Goal: Transaction & Acquisition: Obtain resource

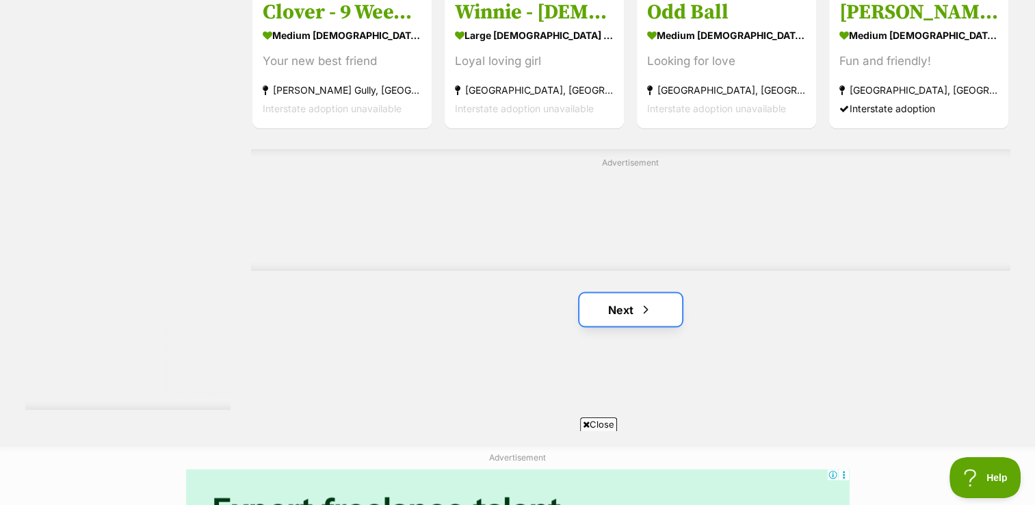
click at [636, 307] on link "Next" at bounding box center [631, 309] width 103 height 33
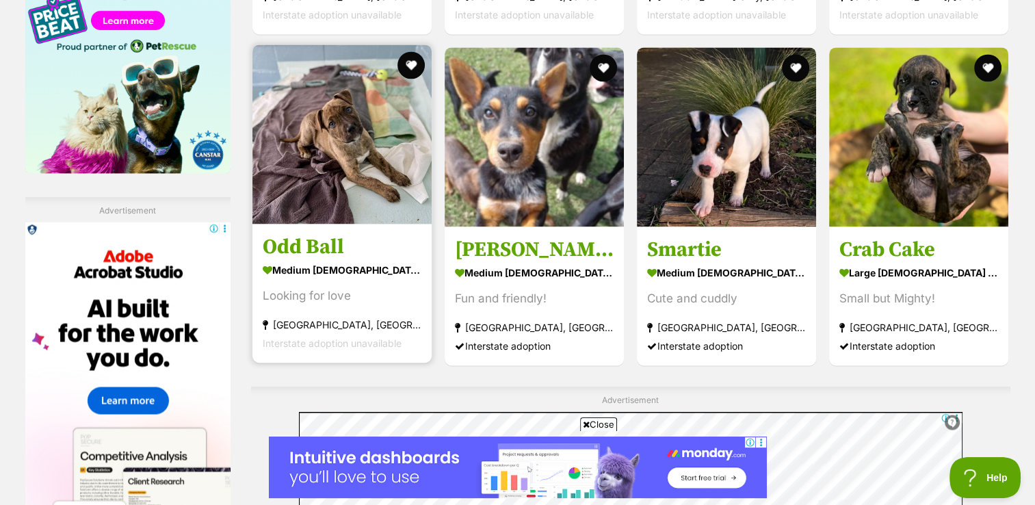
click at [350, 159] on img at bounding box center [342, 133] width 179 height 179
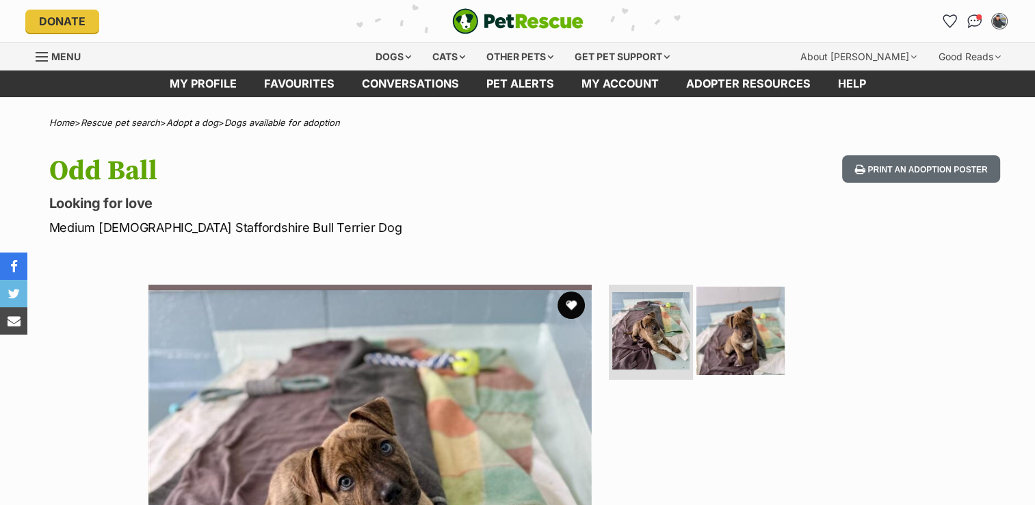
click at [758, 311] on img at bounding box center [741, 330] width 88 height 88
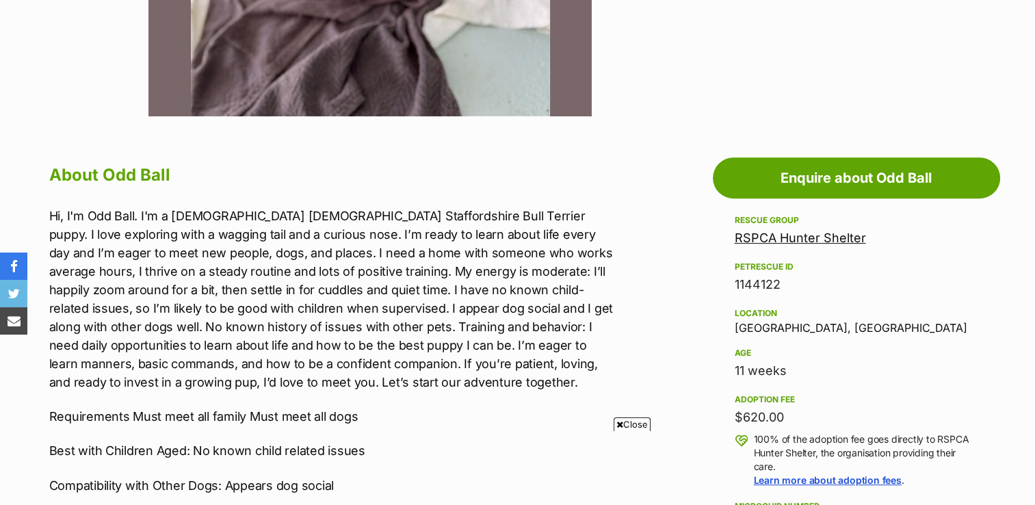
scroll to position [1054, 0]
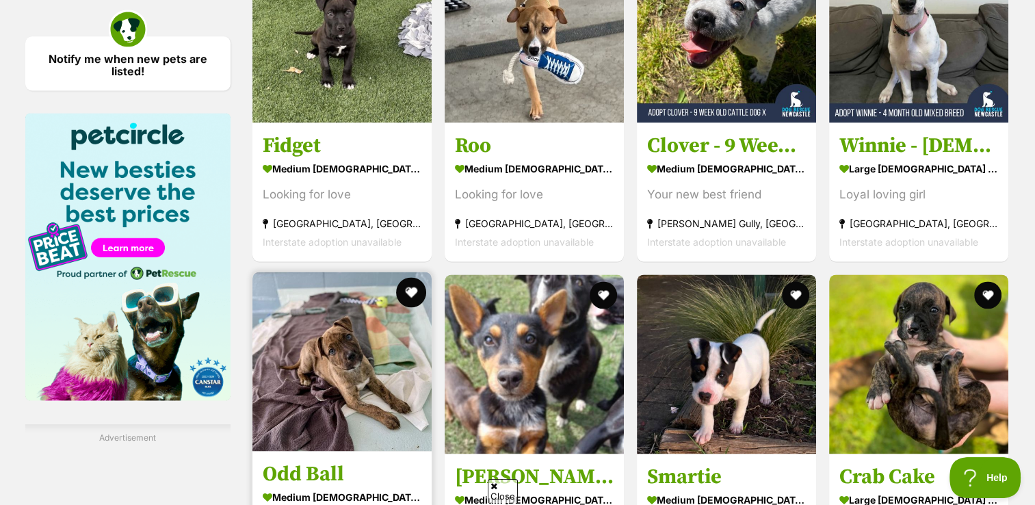
click at [417, 288] on button "favourite" at bounding box center [411, 292] width 30 height 30
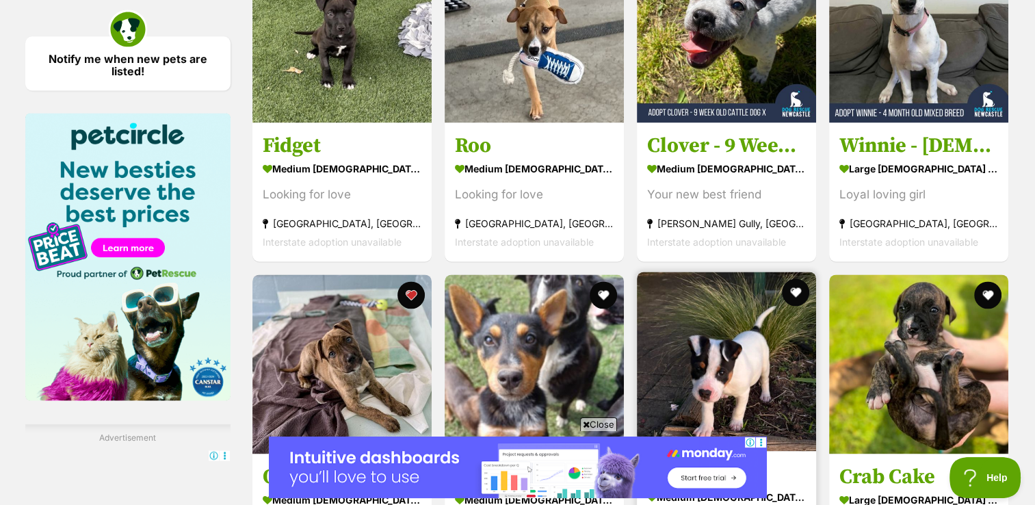
click at [725, 379] on img at bounding box center [726, 361] width 179 height 179
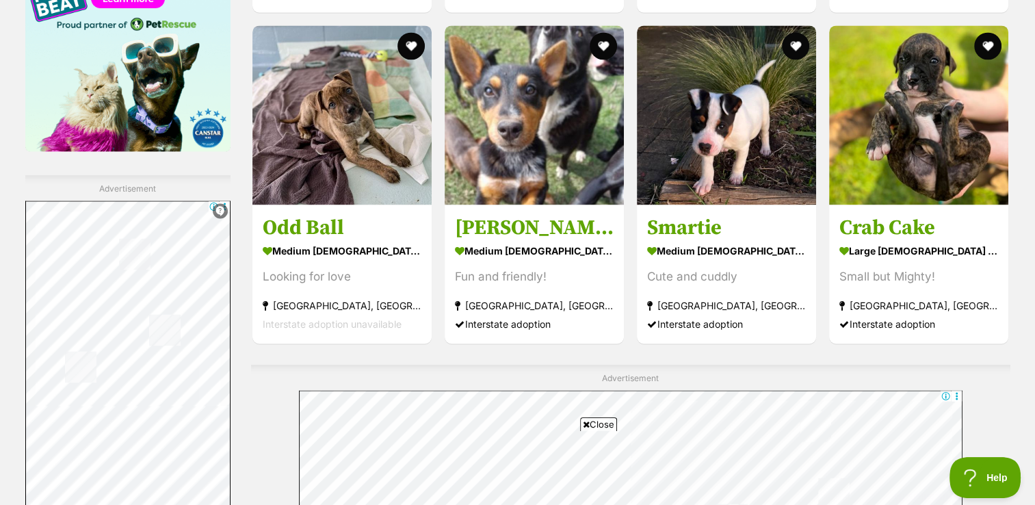
scroll to position [2125, 0]
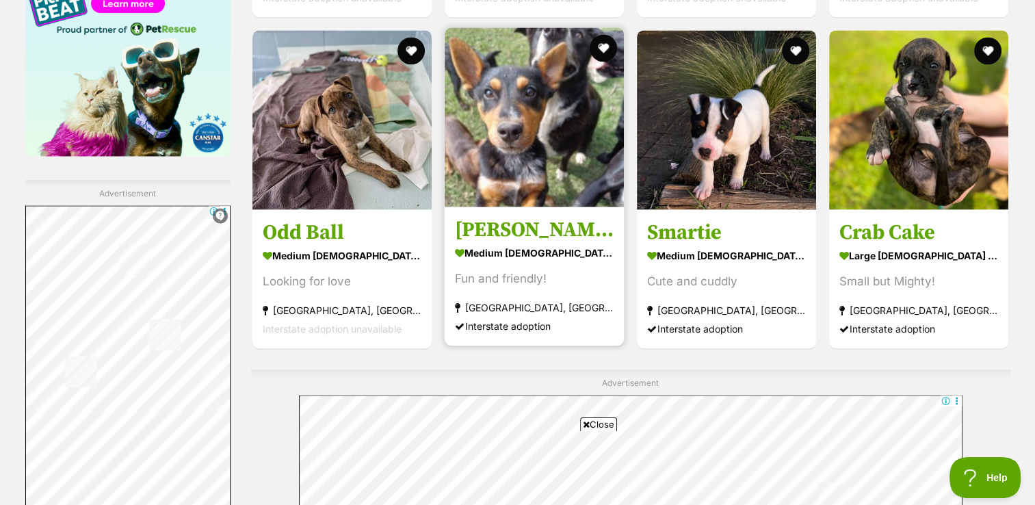
click at [522, 153] on img at bounding box center [534, 116] width 179 height 179
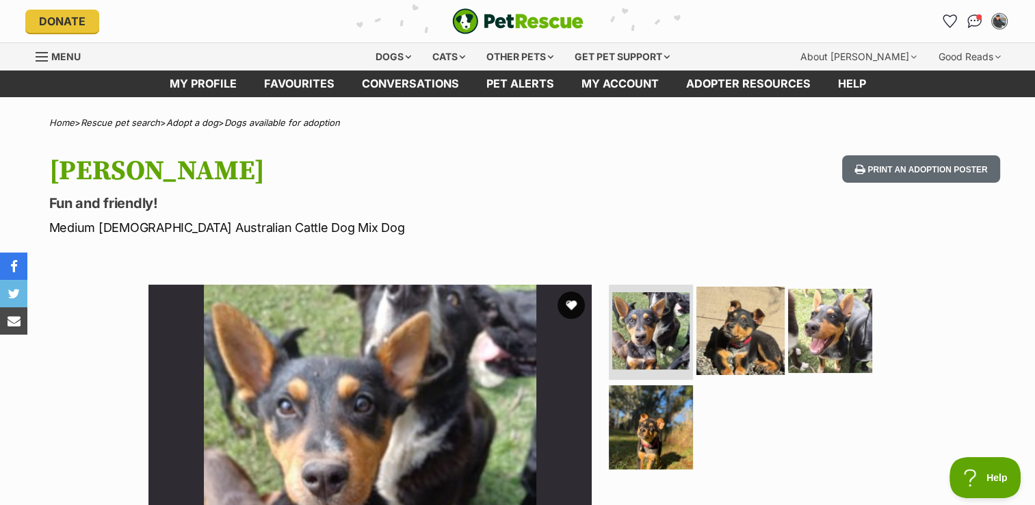
click at [741, 331] on img at bounding box center [741, 330] width 88 height 88
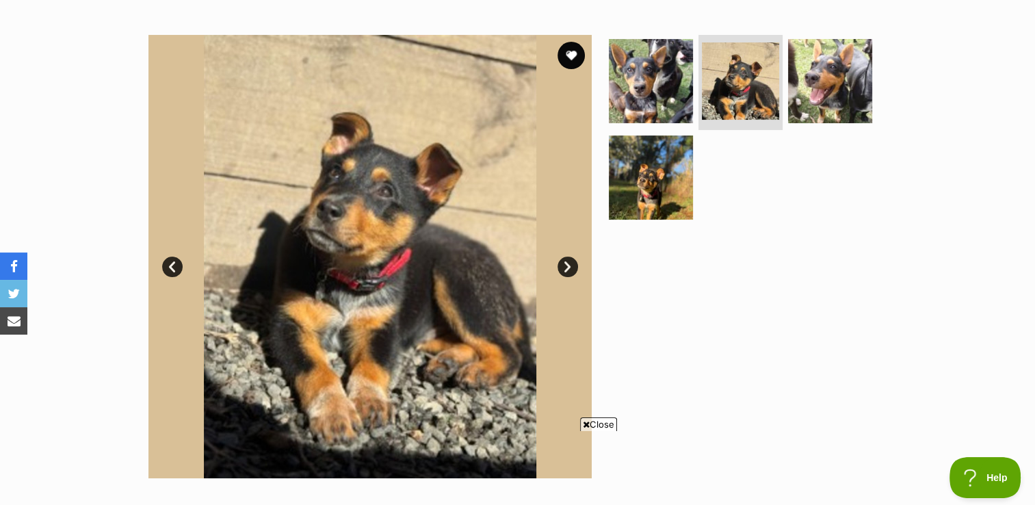
scroll to position [243, 0]
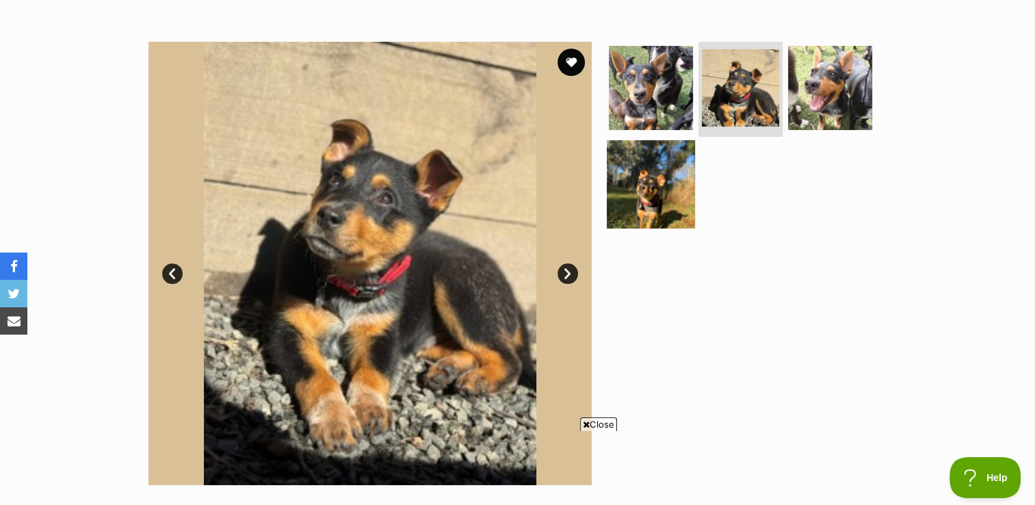
click at [657, 166] on img at bounding box center [651, 184] width 88 height 88
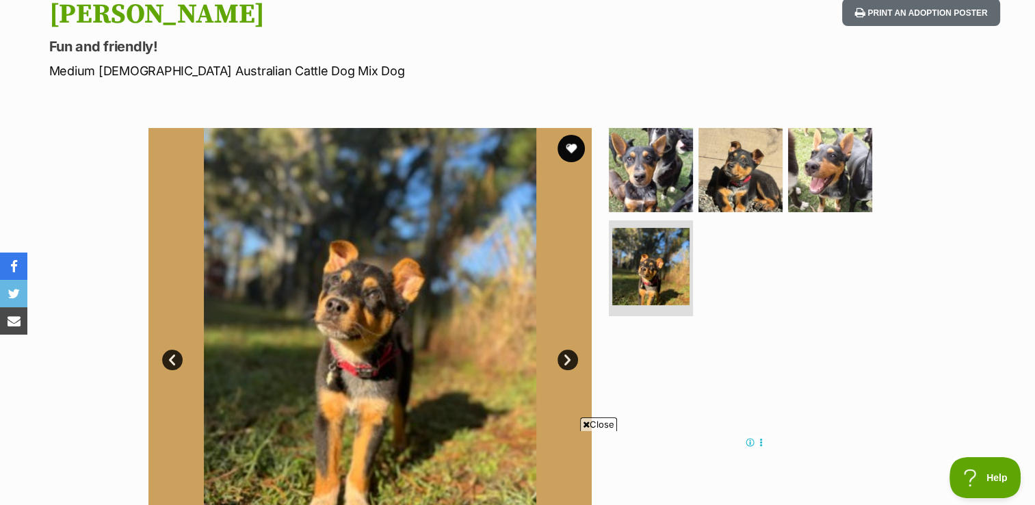
scroll to position [161, 0]
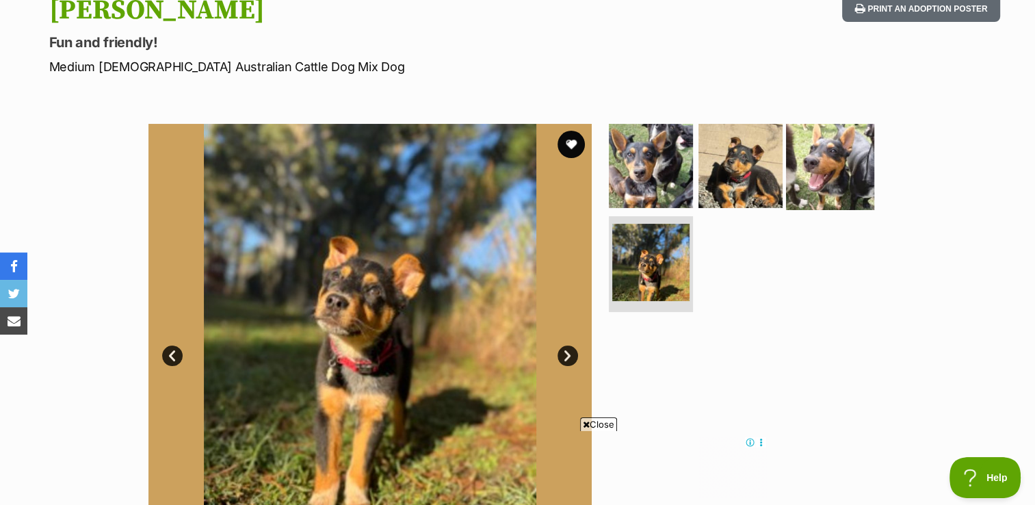
click at [823, 179] on img at bounding box center [830, 165] width 88 height 88
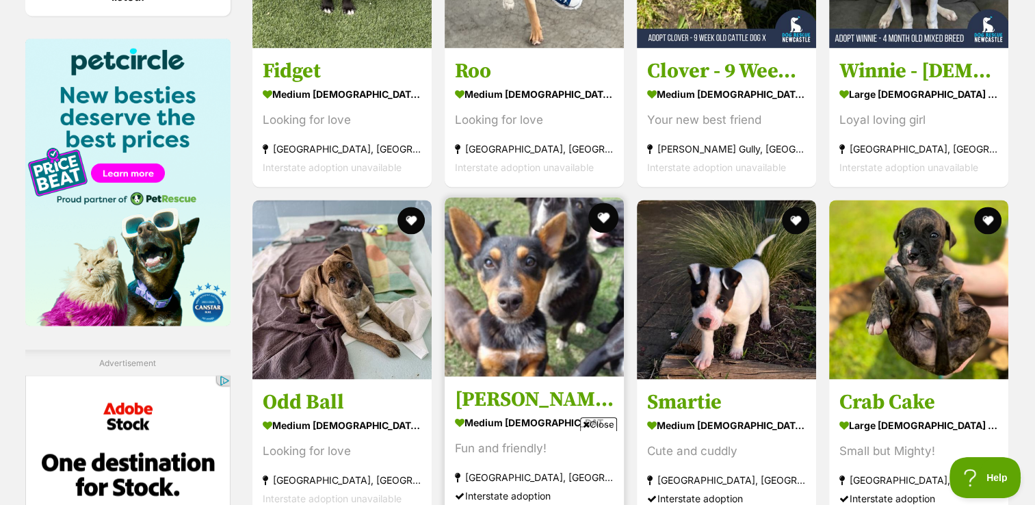
click at [605, 220] on button "favourite" at bounding box center [604, 218] width 30 height 30
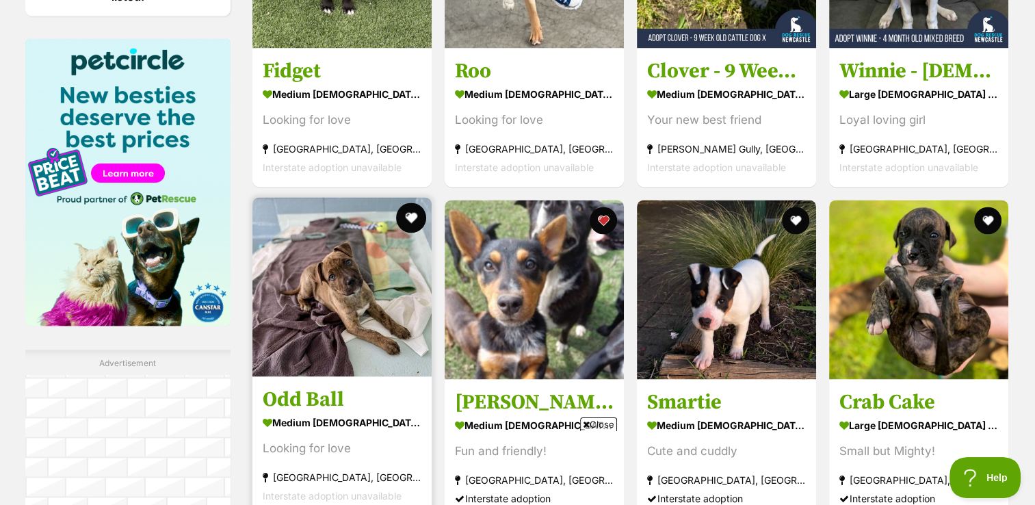
click at [413, 221] on button "favourite" at bounding box center [411, 218] width 30 height 30
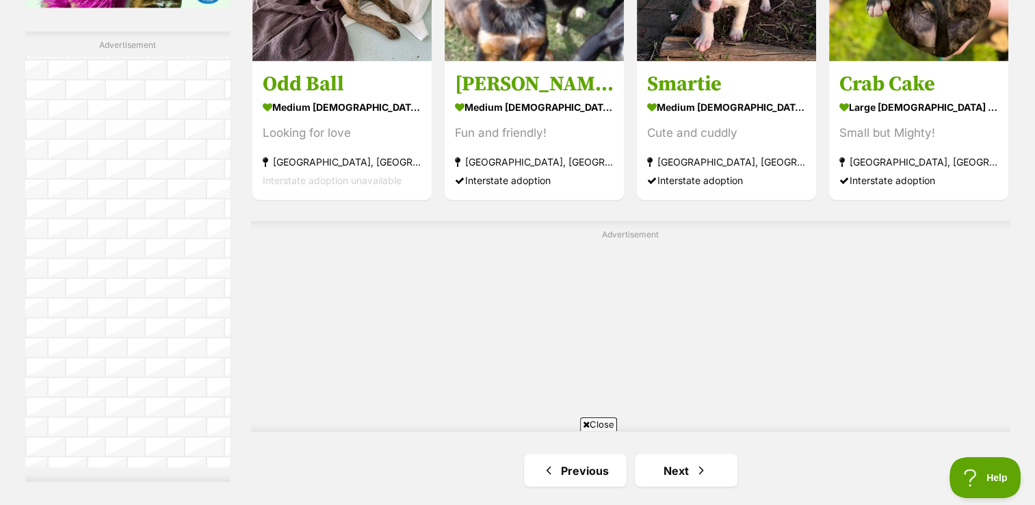
scroll to position [2609, 0]
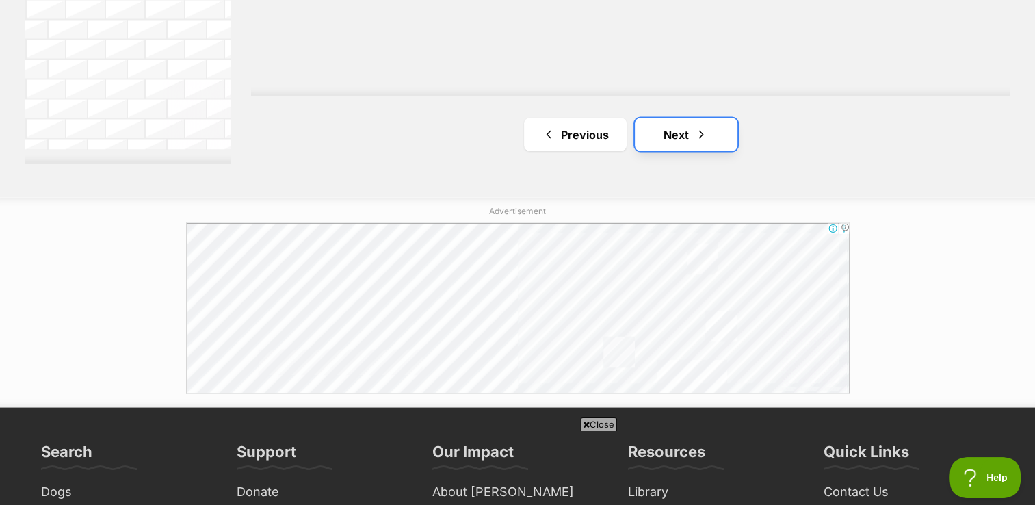
click at [695, 136] on span "Next page" at bounding box center [702, 135] width 14 height 16
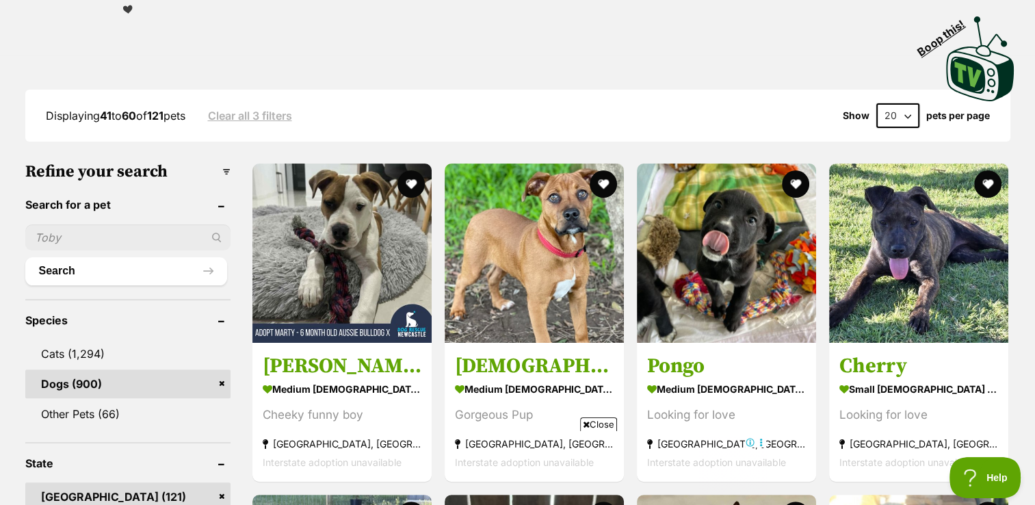
scroll to position [348, 0]
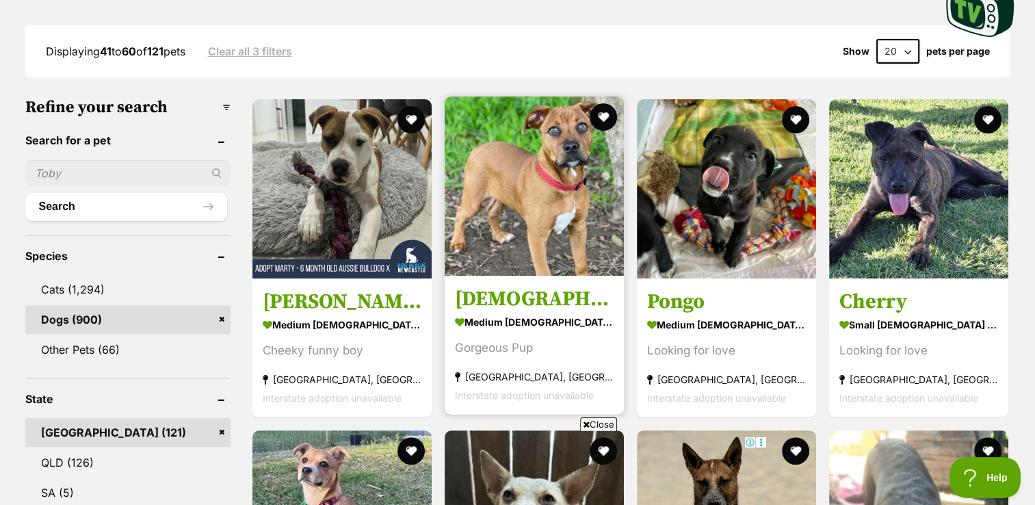
click at [553, 201] on img at bounding box center [534, 185] width 179 height 179
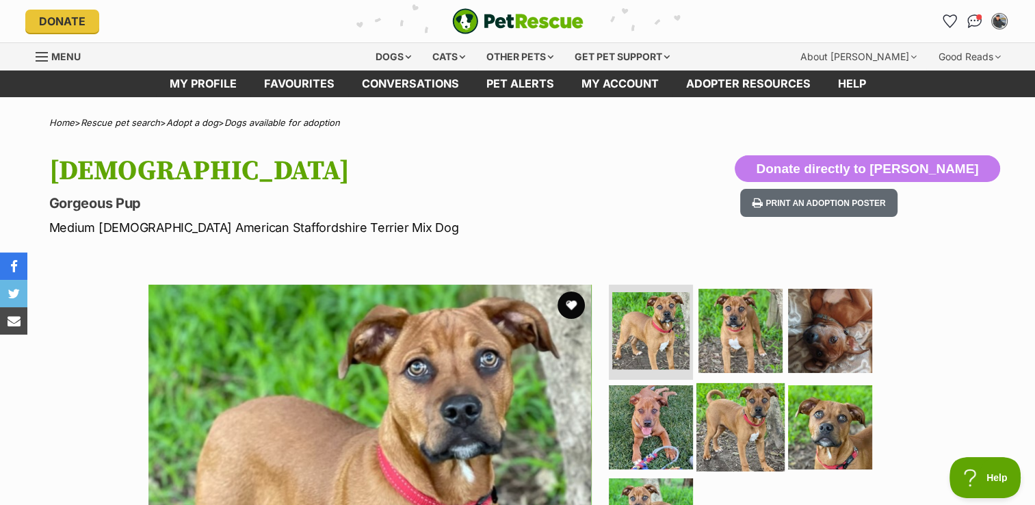
click at [748, 420] on img at bounding box center [741, 427] width 88 height 88
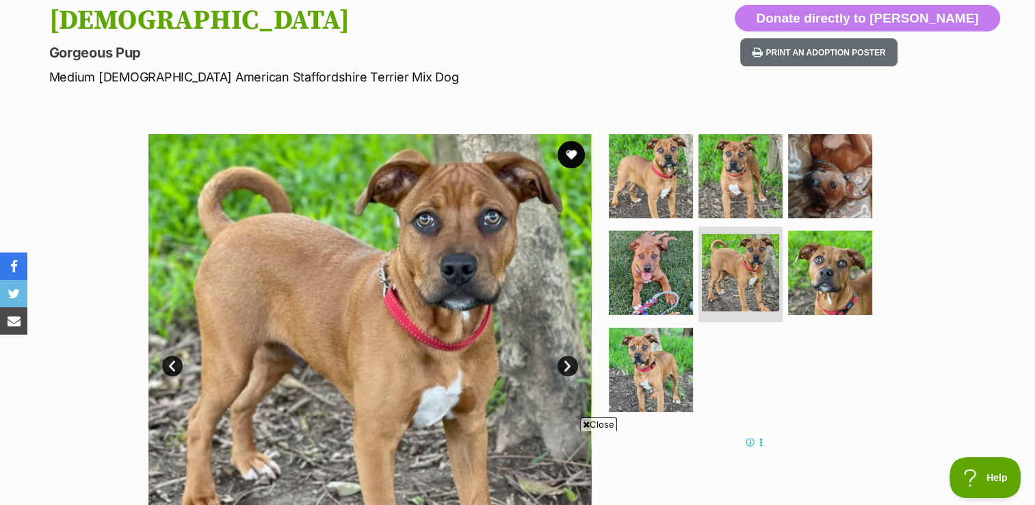
scroll to position [157, 0]
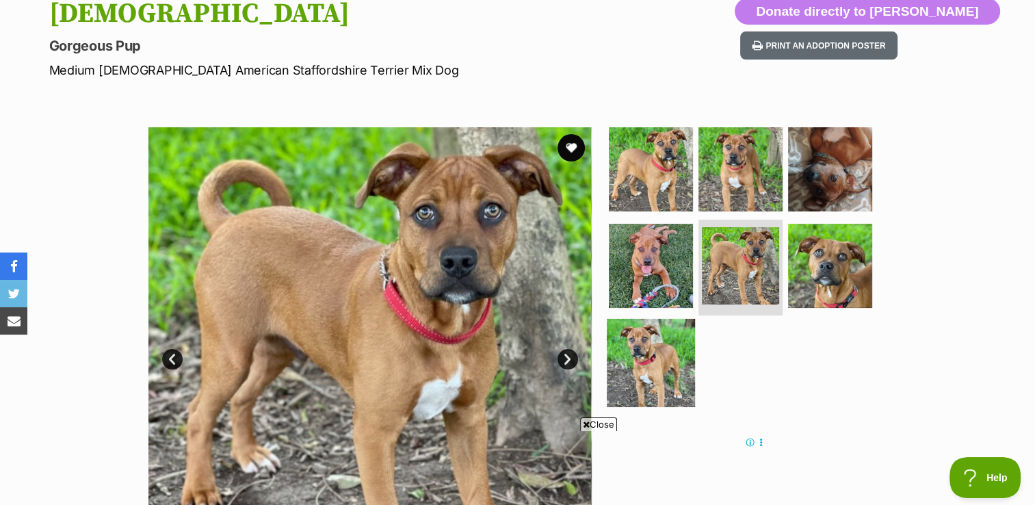
click at [659, 346] on img at bounding box center [651, 363] width 88 height 88
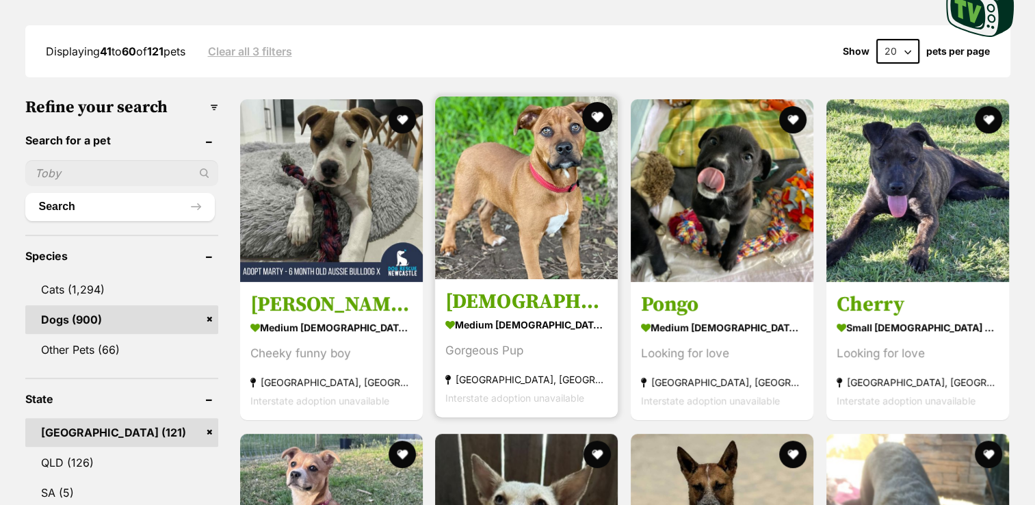
click at [599, 116] on button "favourite" at bounding box center [597, 117] width 30 height 30
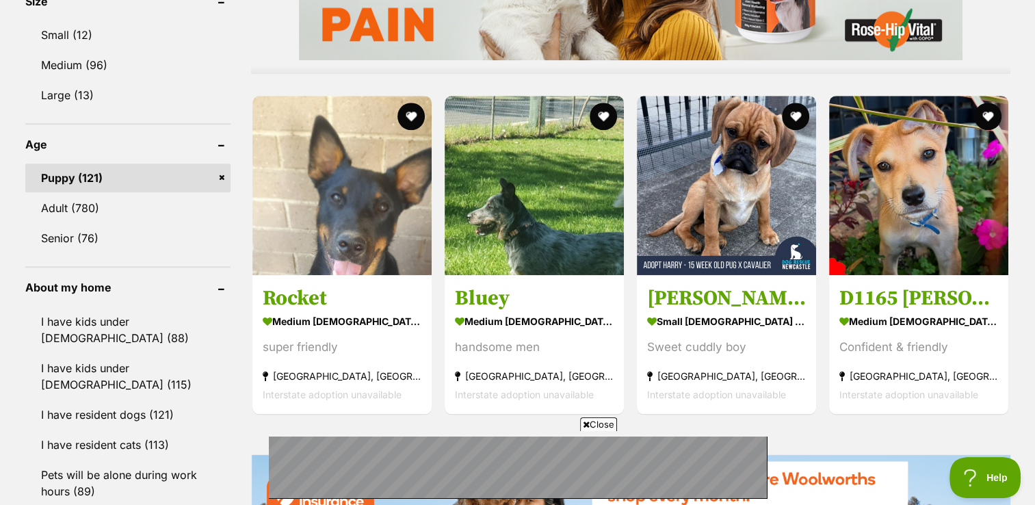
scroll to position [1277, 0]
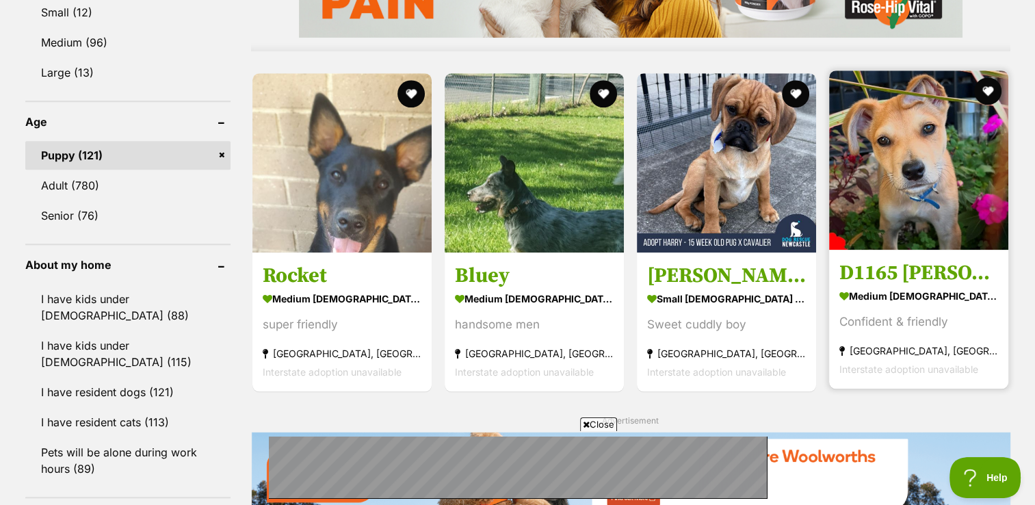
click at [916, 163] on img at bounding box center [918, 159] width 179 height 179
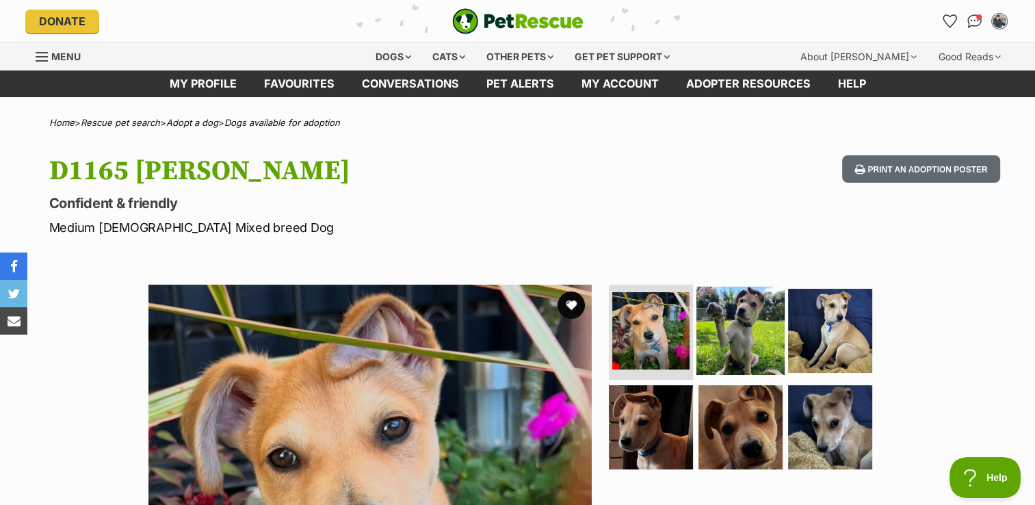
click at [744, 337] on img at bounding box center [741, 330] width 88 height 88
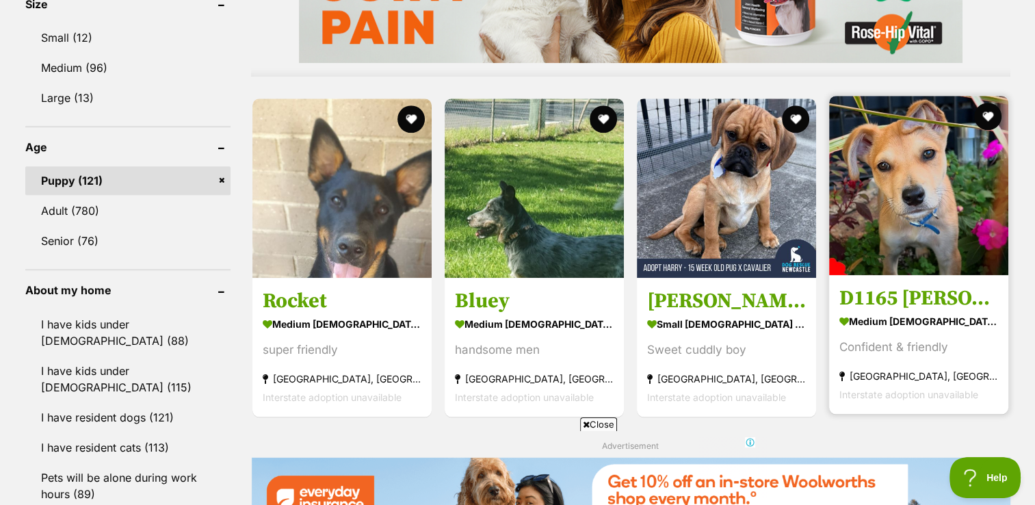
scroll to position [1248, 0]
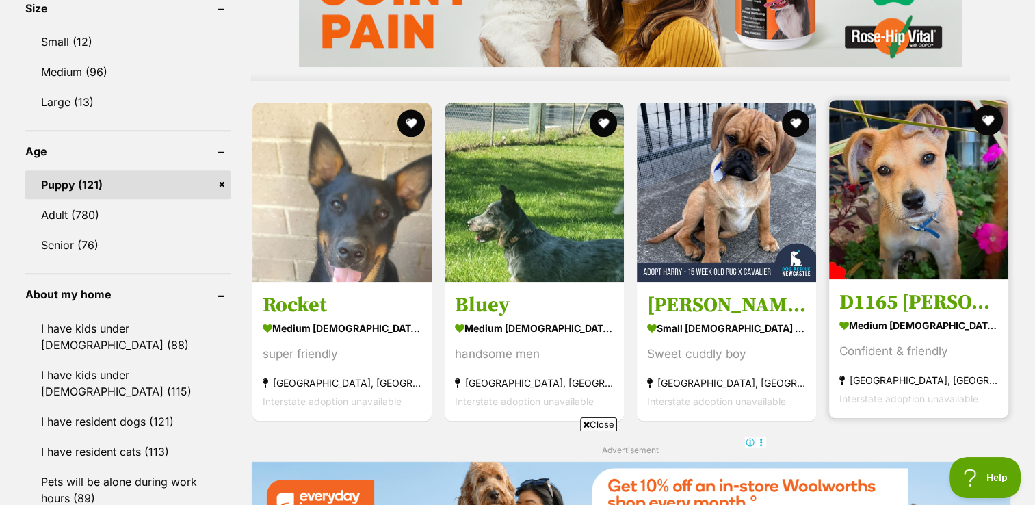
click at [989, 113] on button "favourite" at bounding box center [989, 120] width 30 height 30
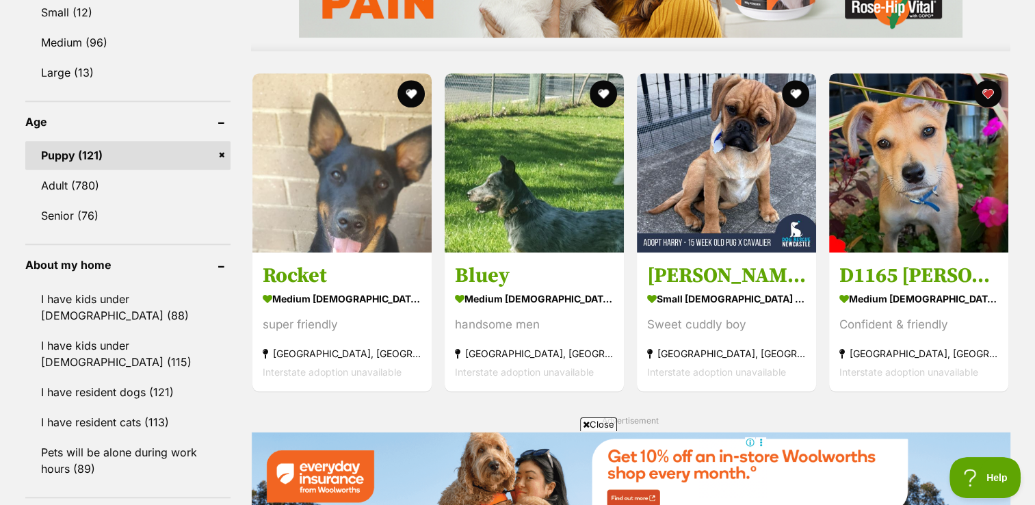
scroll to position [0, 0]
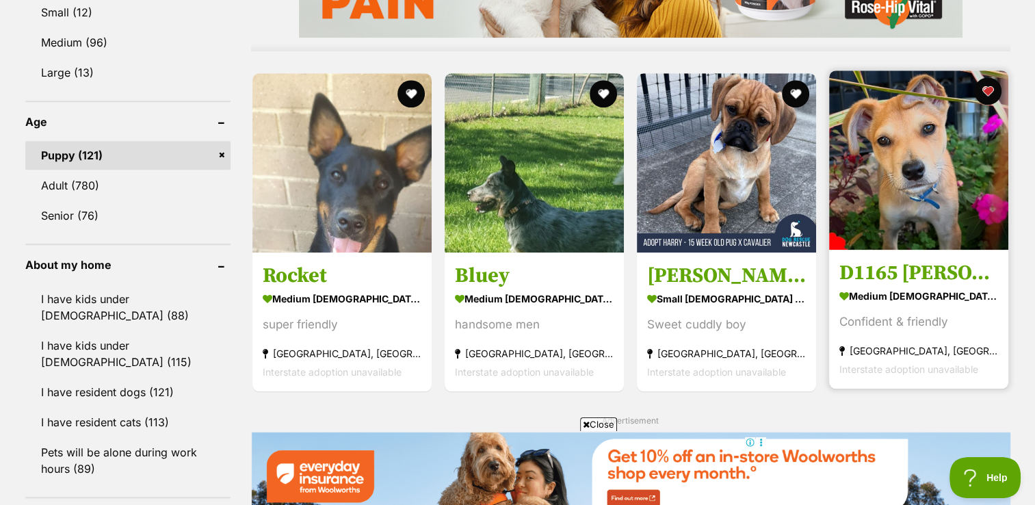
click at [916, 171] on img at bounding box center [918, 159] width 179 height 179
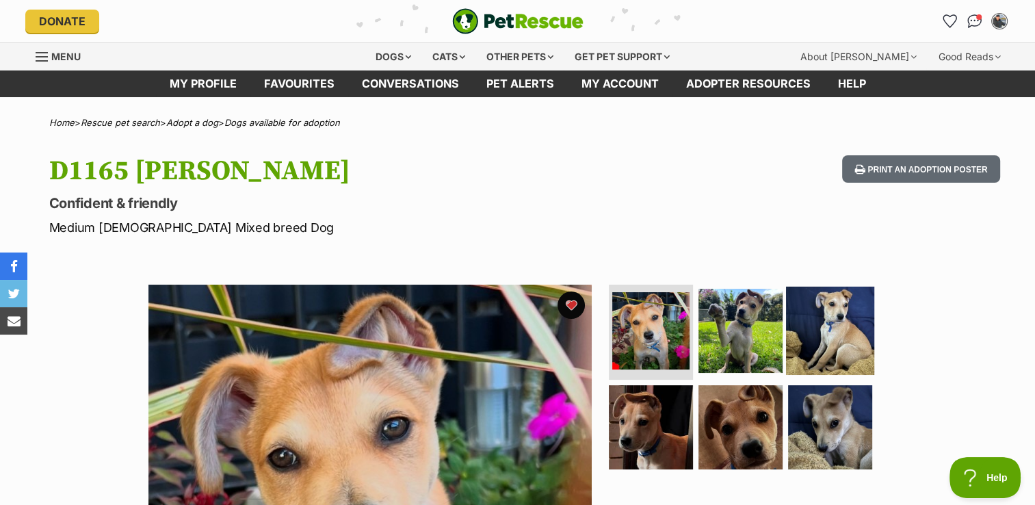
click at [838, 344] on img at bounding box center [830, 330] width 88 height 88
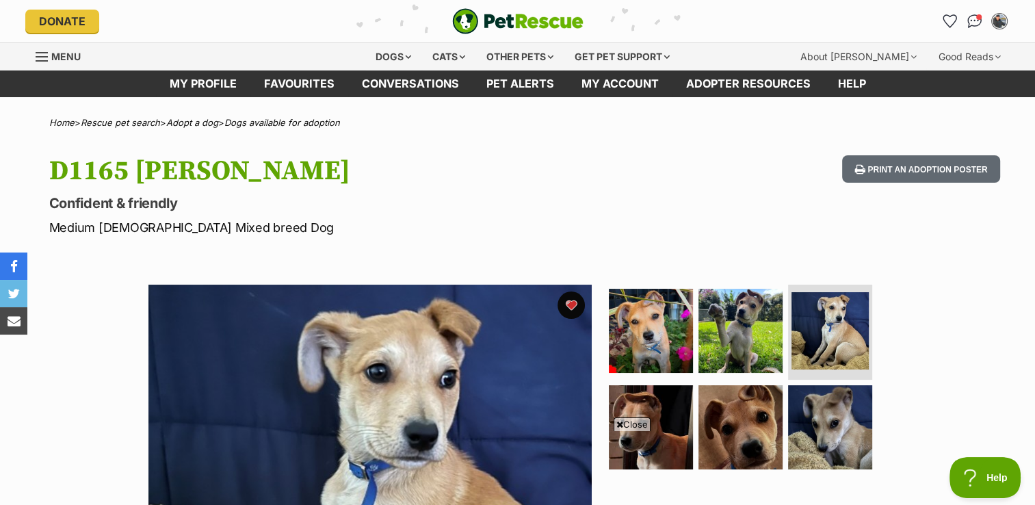
scroll to position [203, 0]
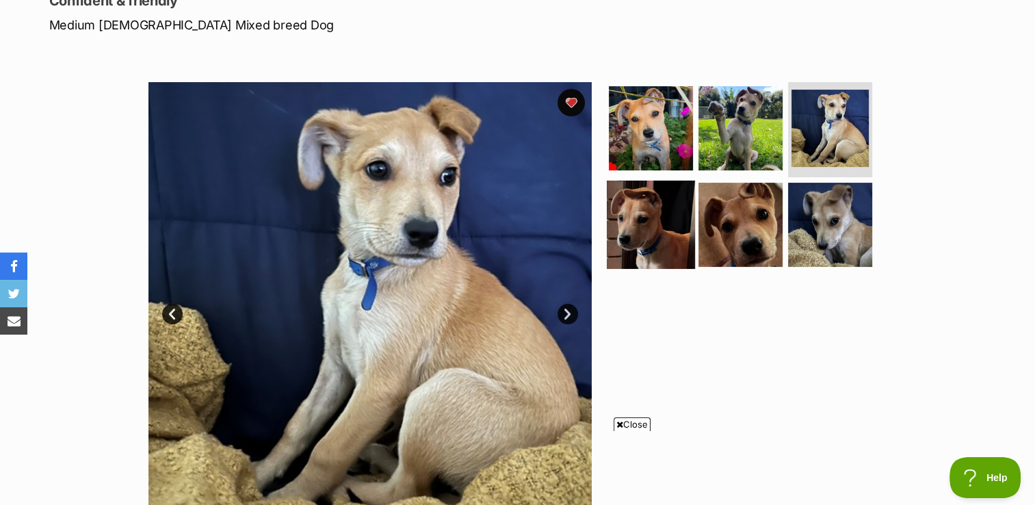
click at [648, 220] on img at bounding box center [651, 225] width 88 height 88
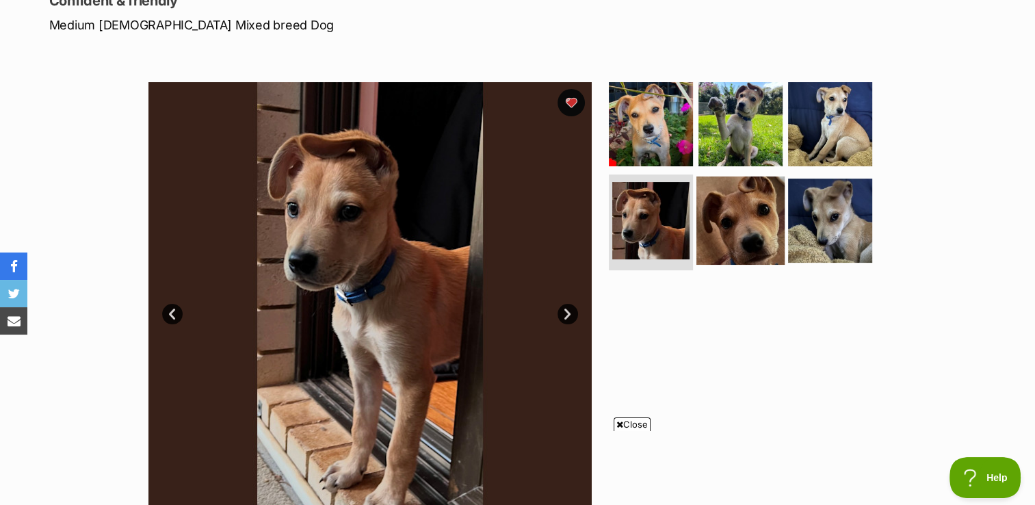
click at [751, 210] on img at bounding box center [741, 221] width 88 height 88
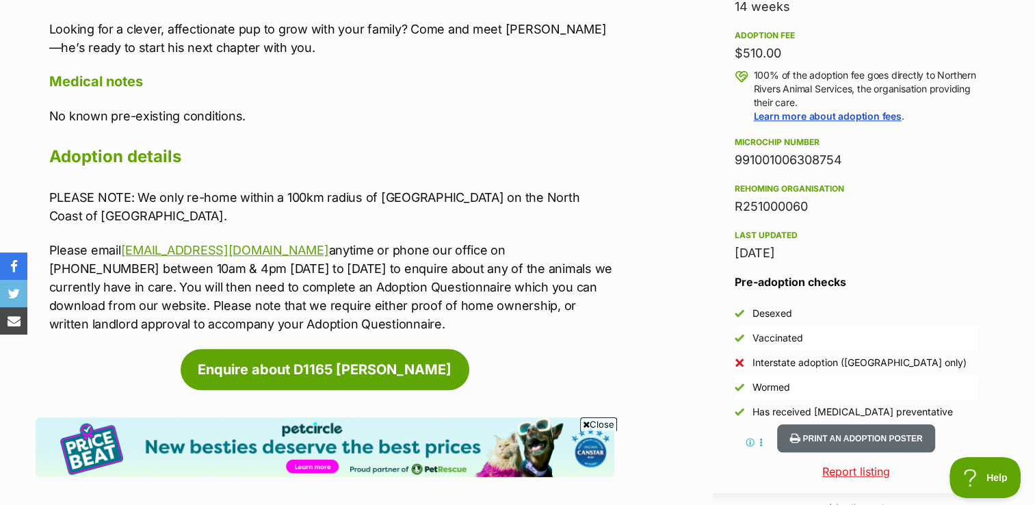
scroll to position [993, 0]
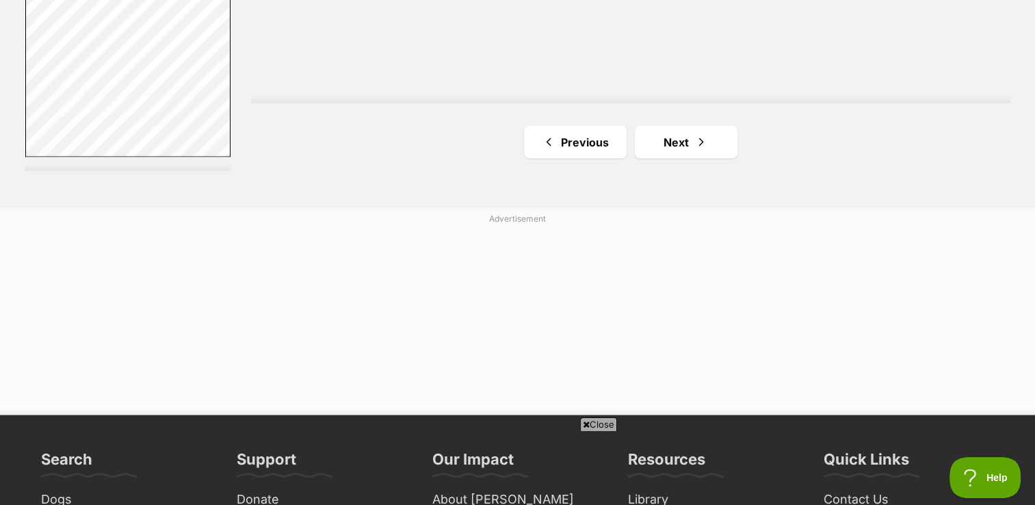
scroll to position [2606, 0]
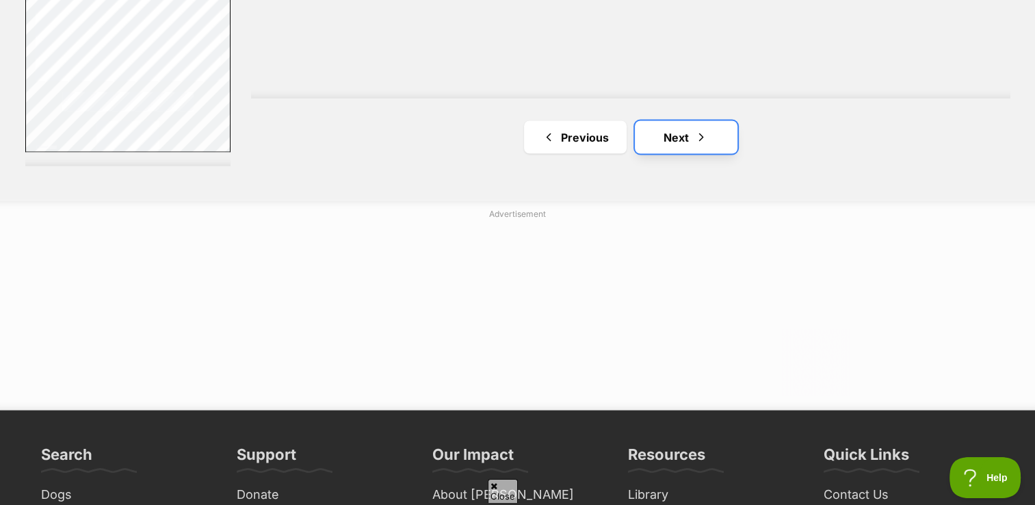
click at [689, 144] on link "Next" at bounding box center [686, 137] width 103 height 33
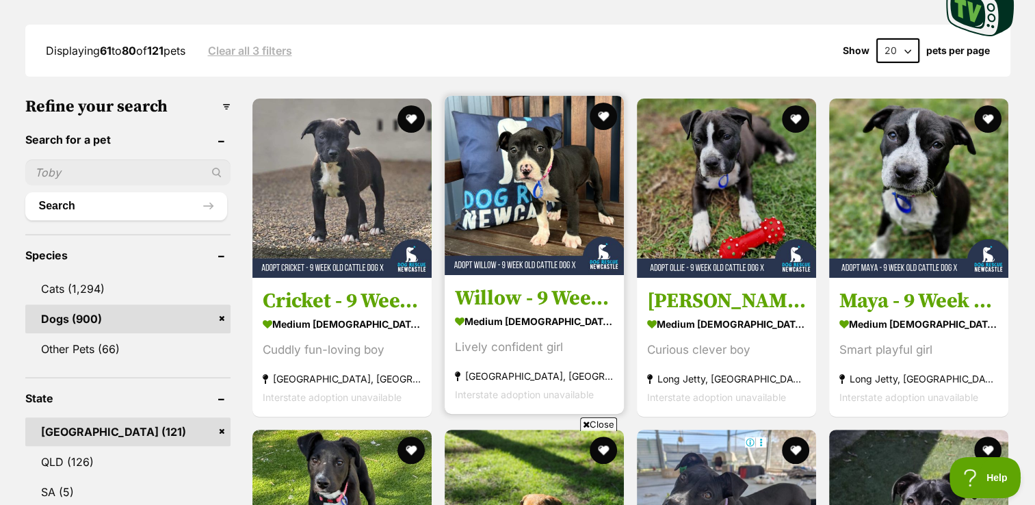
scroll to position [400, 0]
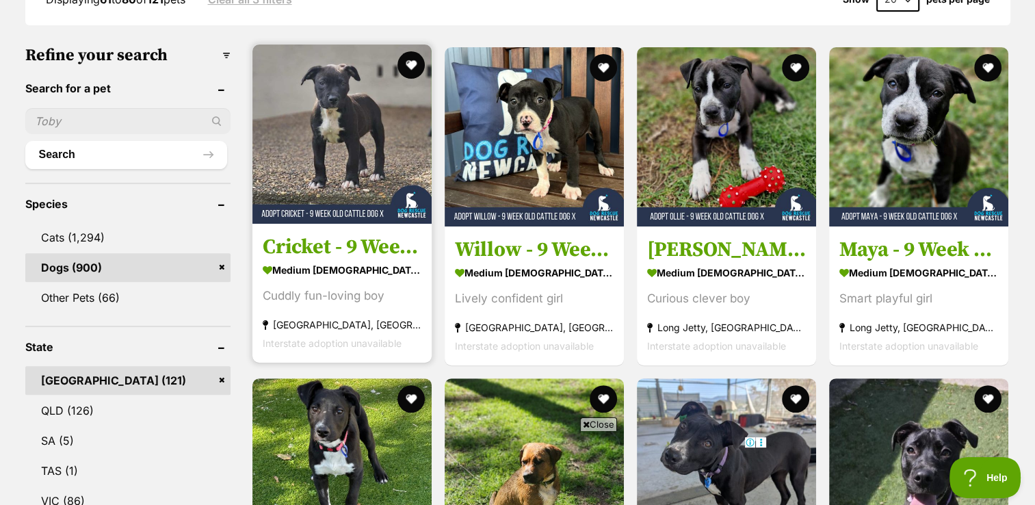
click at [320, 145] on img at bounding box center [342, 133] width 179 height 179
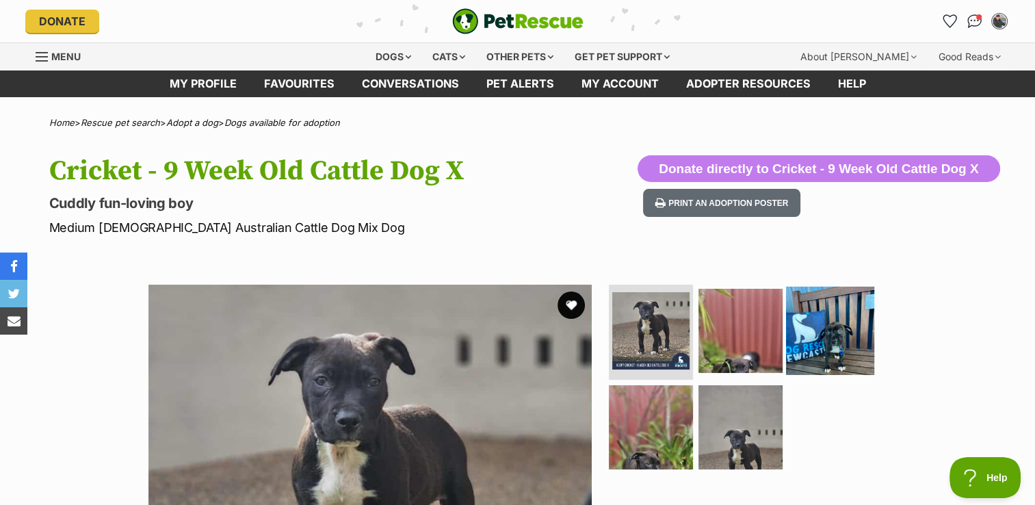
click at [845, 336] on img at bounding box center [830, 330] width 88 height 88
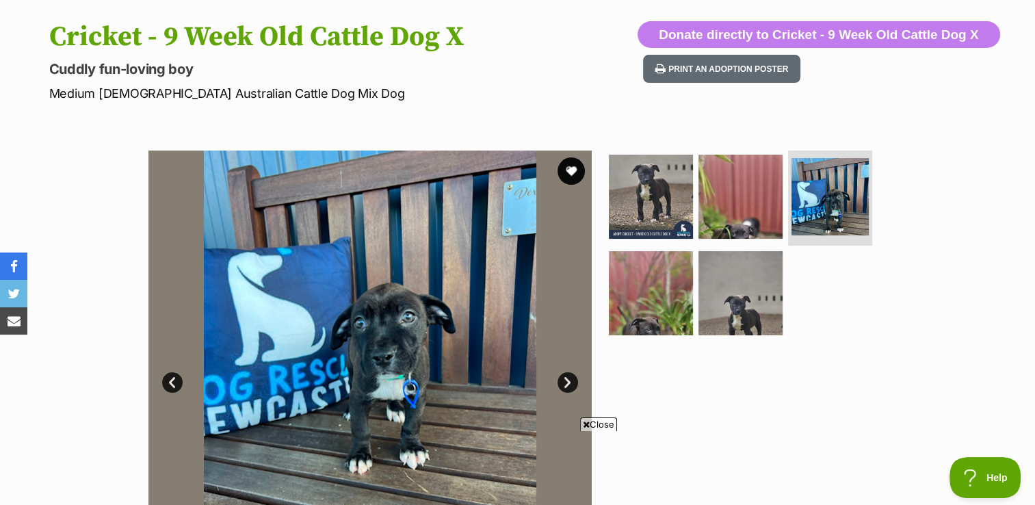
scroll to position [167, 0]
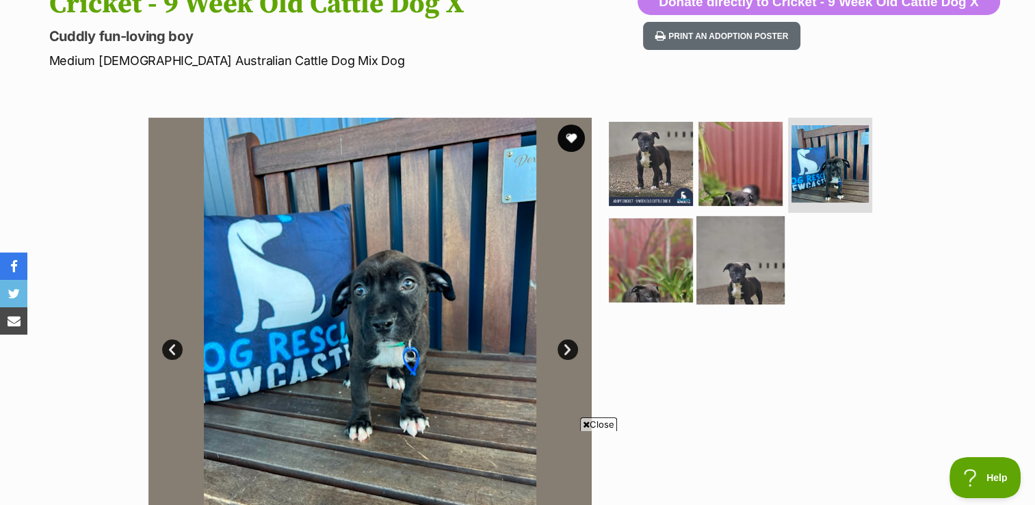
click at [752, 266] on img at bounding box center [741, 260] width 88 height 88
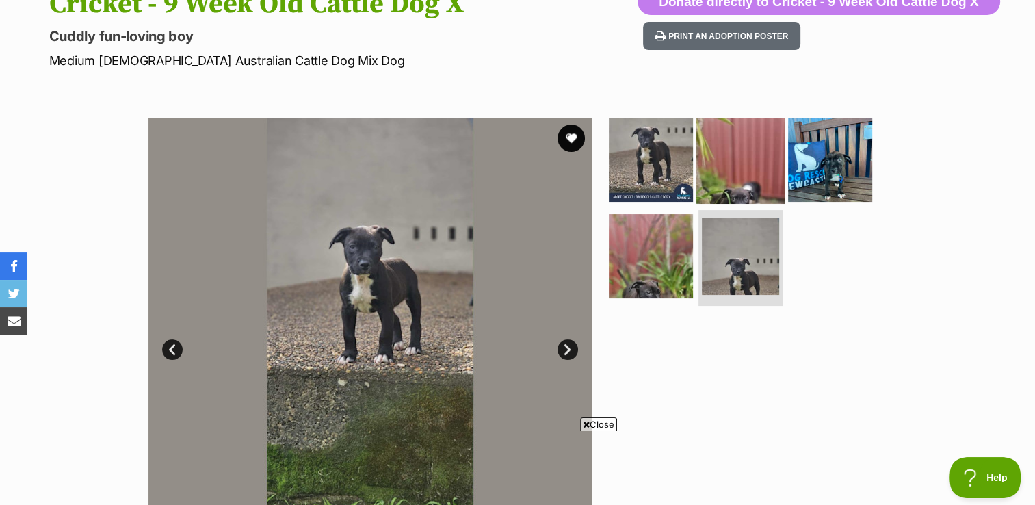
scroll to position [0, 0]
click at [747, 161] on img at bounding box center [741, 159] width 88 height 88
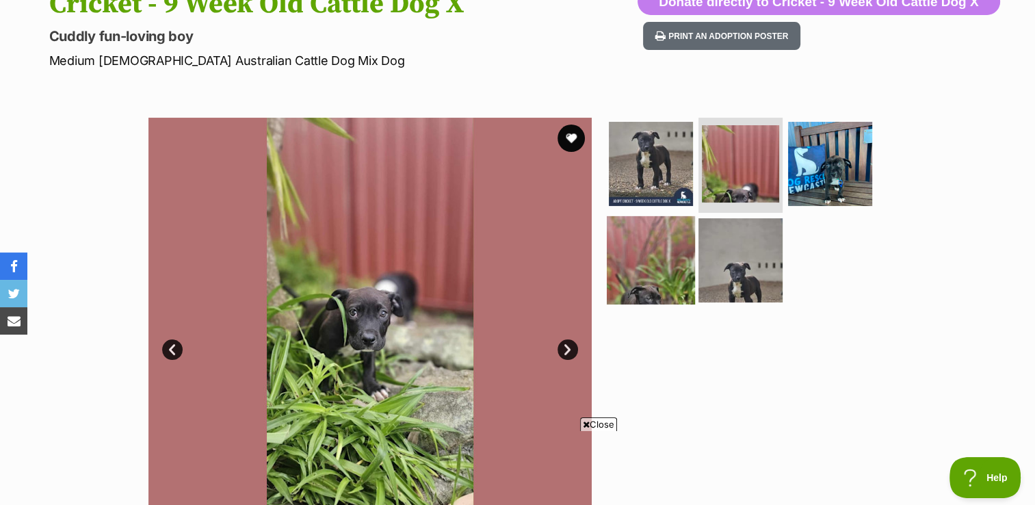
click at [654, 246] on img at bounding box center [651, 260] width 88 height 88
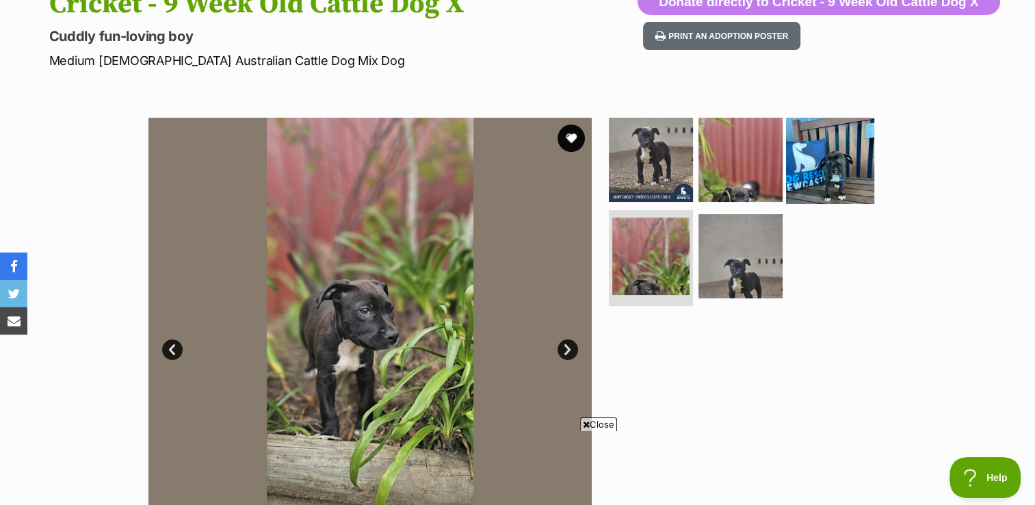
click at [808, 164] on img at bounding box center [830, 159] width 88 height 88
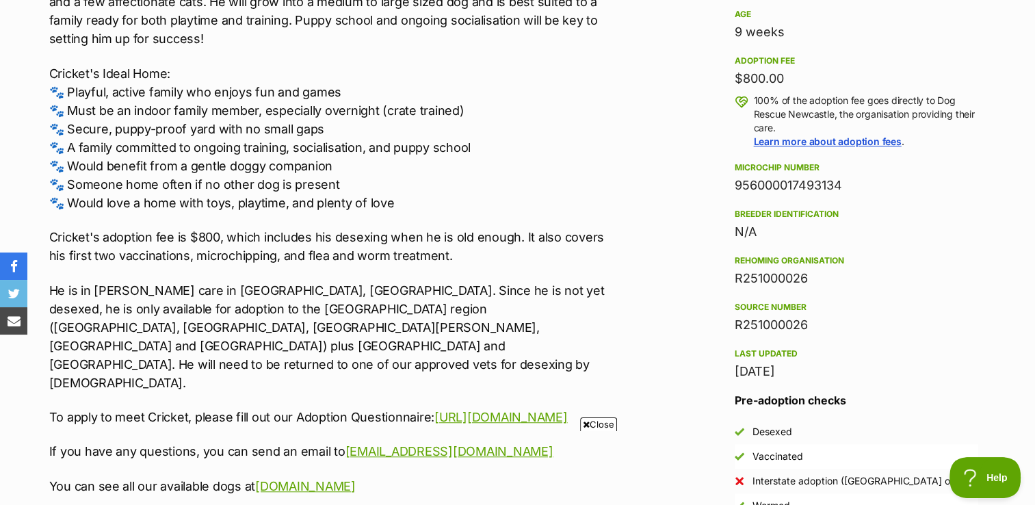
scroll to position [1155, 0]
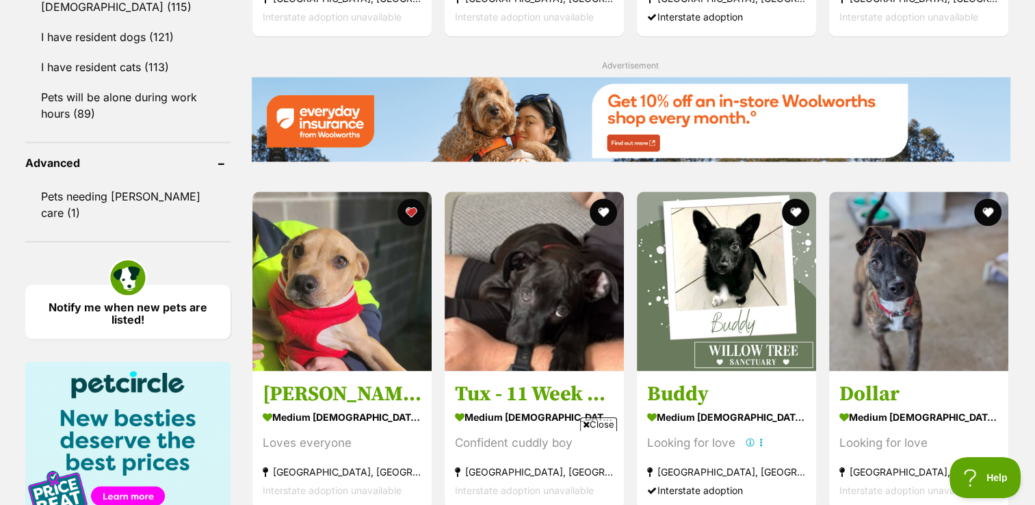
scroll to position [1827, 0]
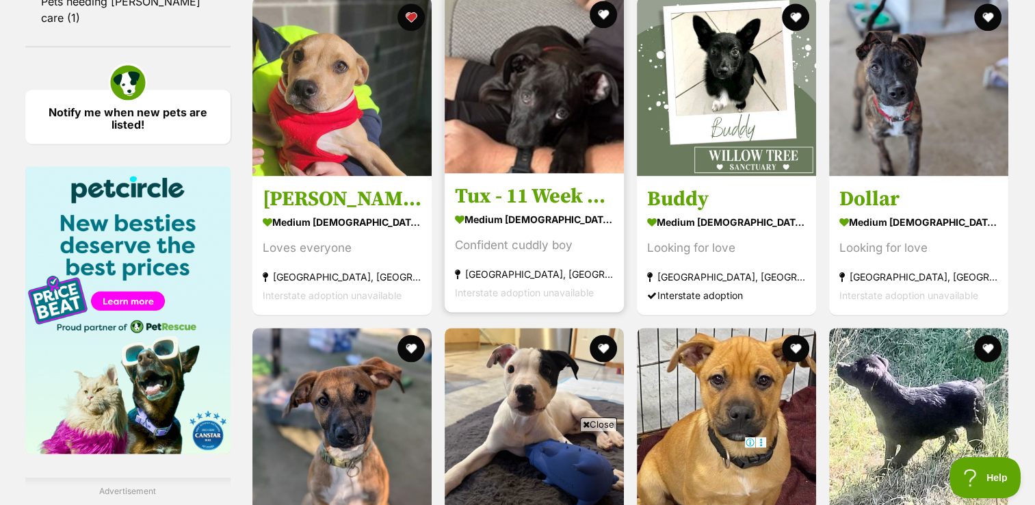
click at [558, 118] on img at bounding box center [534, 83] width 179 height 179
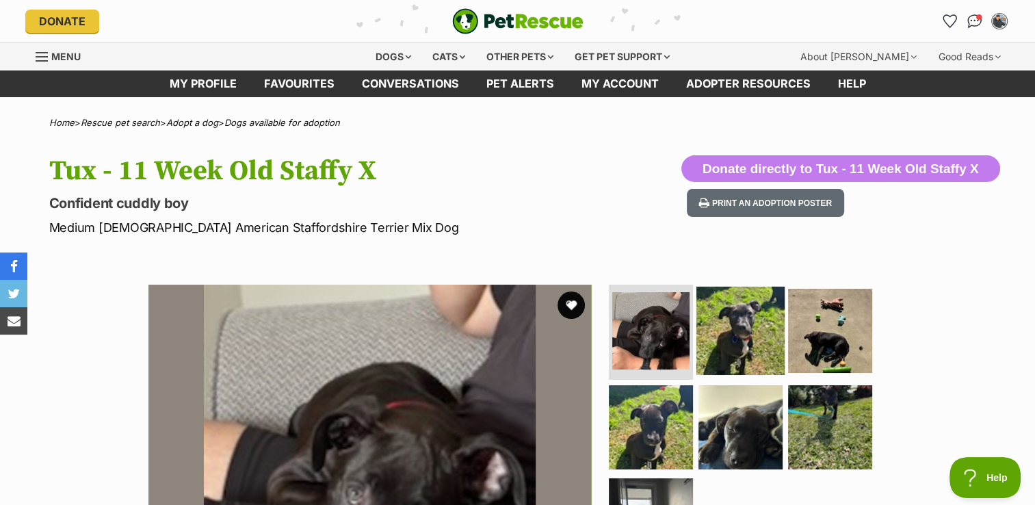
click at [745, 319] on img at bounding box center [741, 330] width 88 height 88
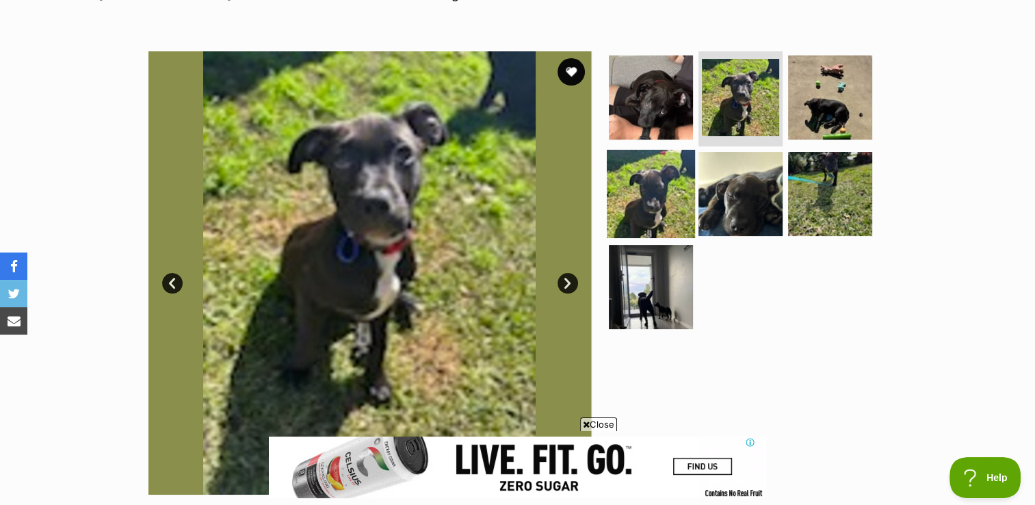
click at [649, 184] on img at bounding box center [651, 194] width 88 height 88
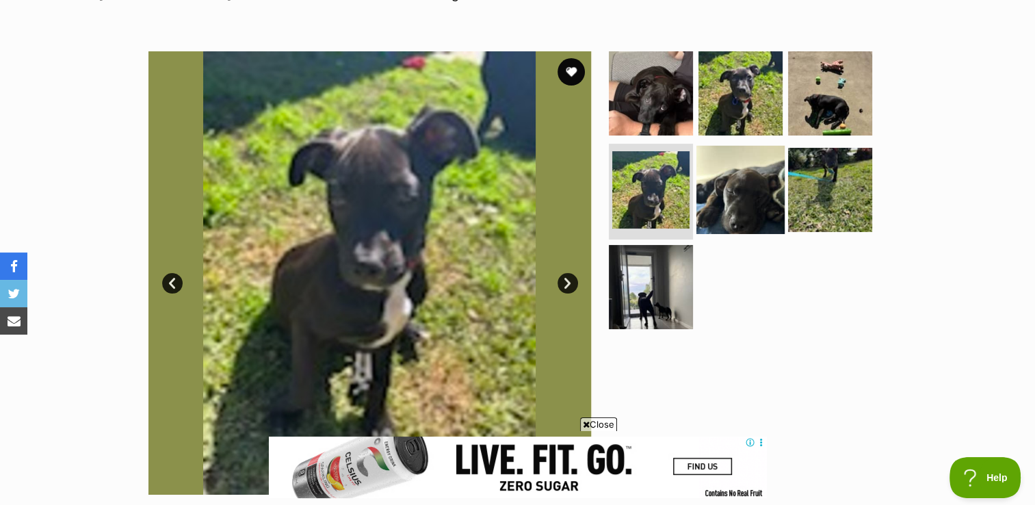
click at [766, 179] on img at bounding box center [741, 190] width 88 height 88
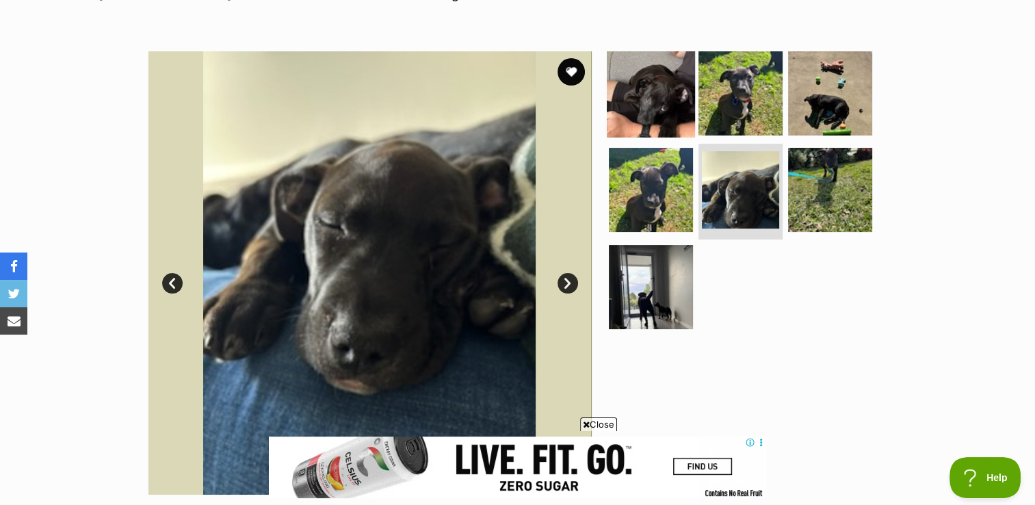
click at [652, 108] on img at bounding box center [651, 93] width 88 height 88
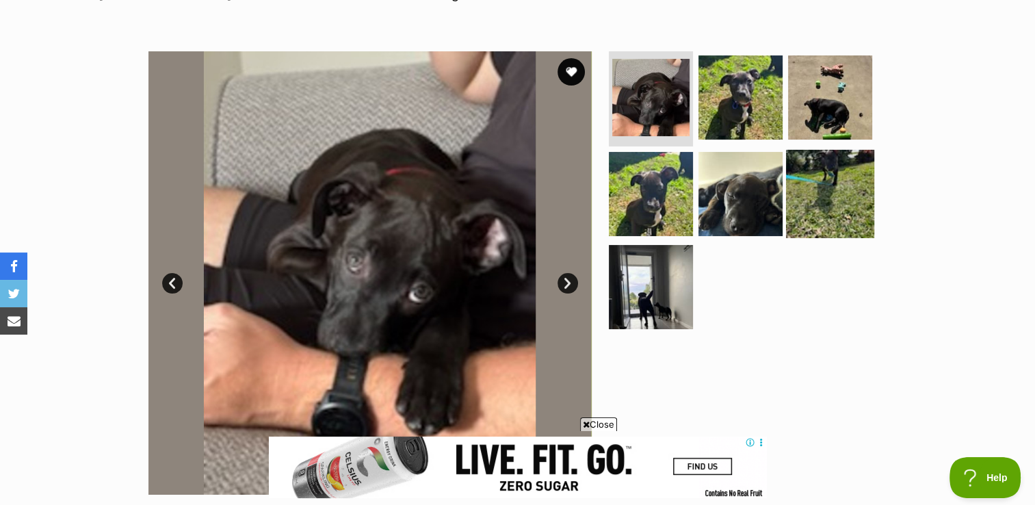
click at [835, 179] on img at bounding box center [830, 194] width 88 height 88
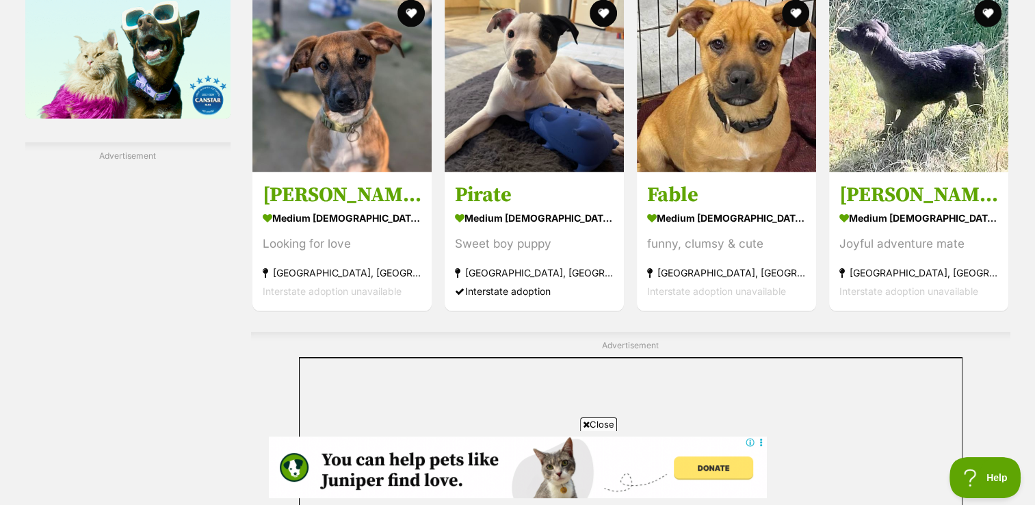
scroll to position [2146, 0]
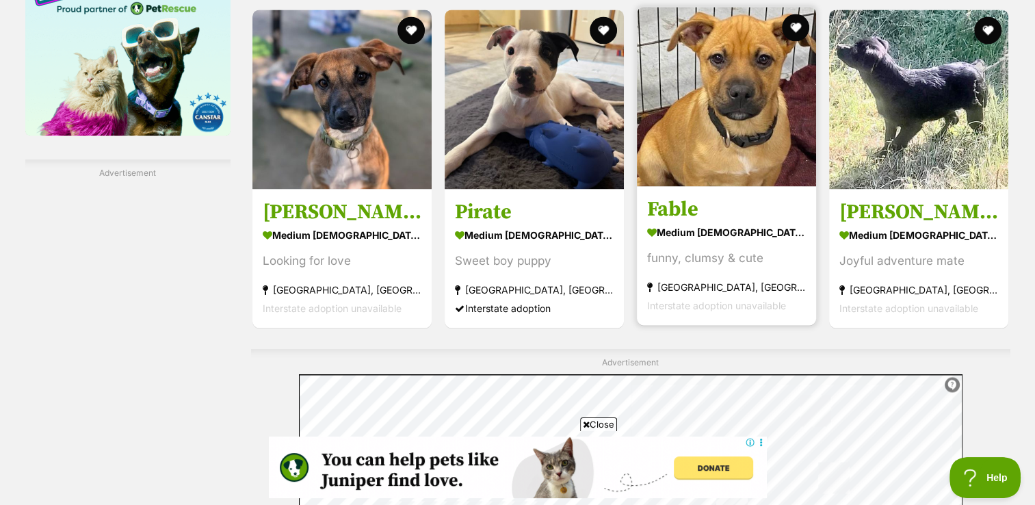
click at [719, 96] on img at bounding box center [726, 96] width 179 height 179
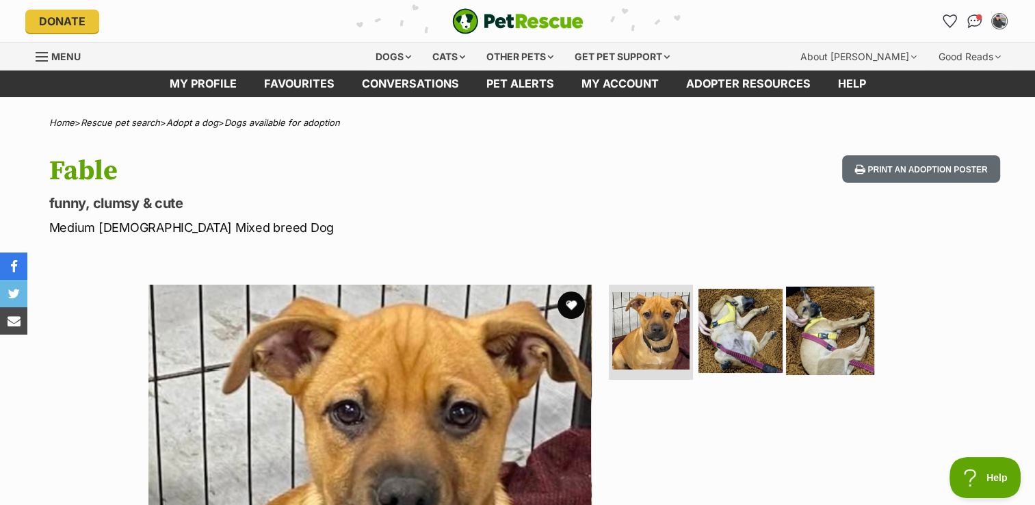
click at [828, 346] on img at bounding box center [830, 330] width 88 height 88
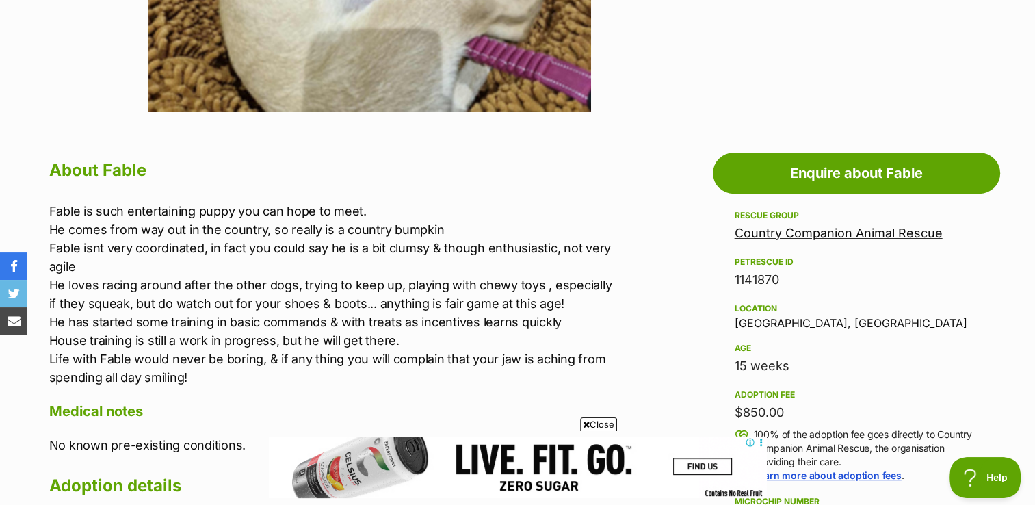
scroll to position [621, 0]
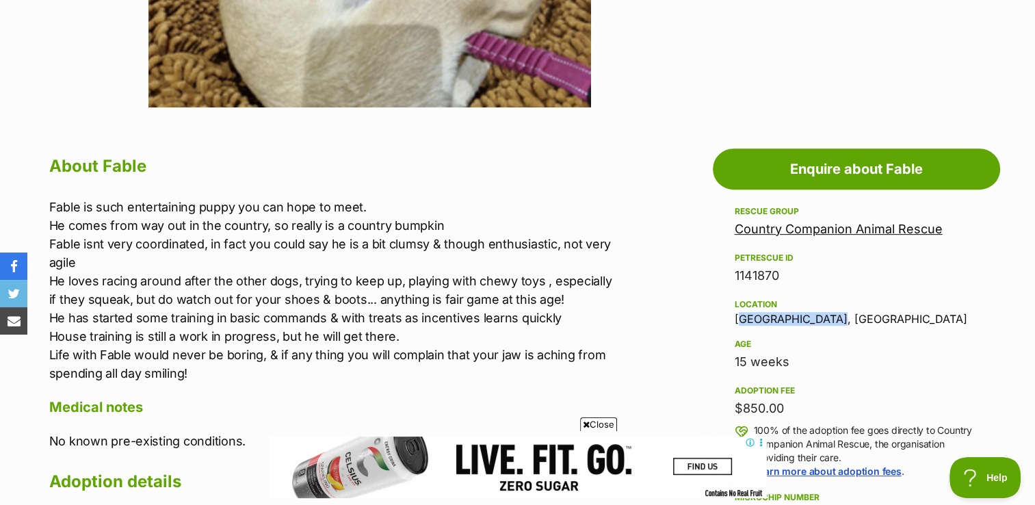
drag, startPoint x: 736, startPoint y: 320, endPoint x: 844, endPoint y: 318, distance: 108.2
click at [844, 318] on div "Location Helensburgh, NSW" at bounding box center [857, 310] width 244 height 29
copy div "Helensburgh, NSW"
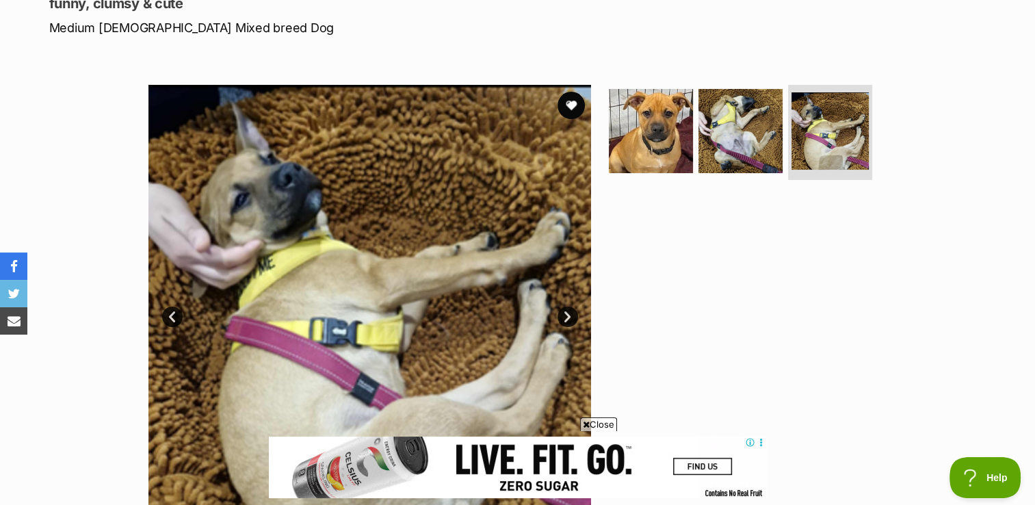
scroll to position [203, 0]
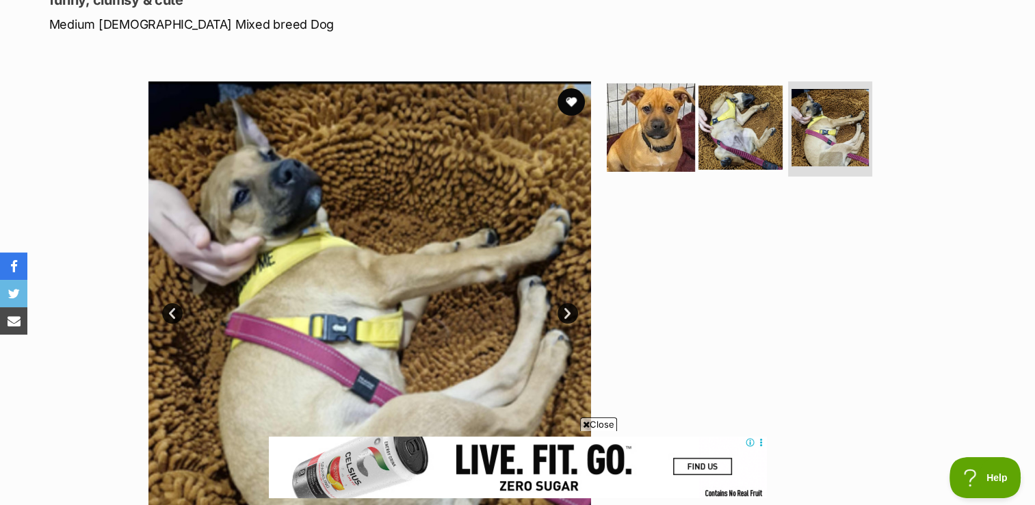
click at [665, 133] on img at bounding box center [651, 127] width 88 height 88
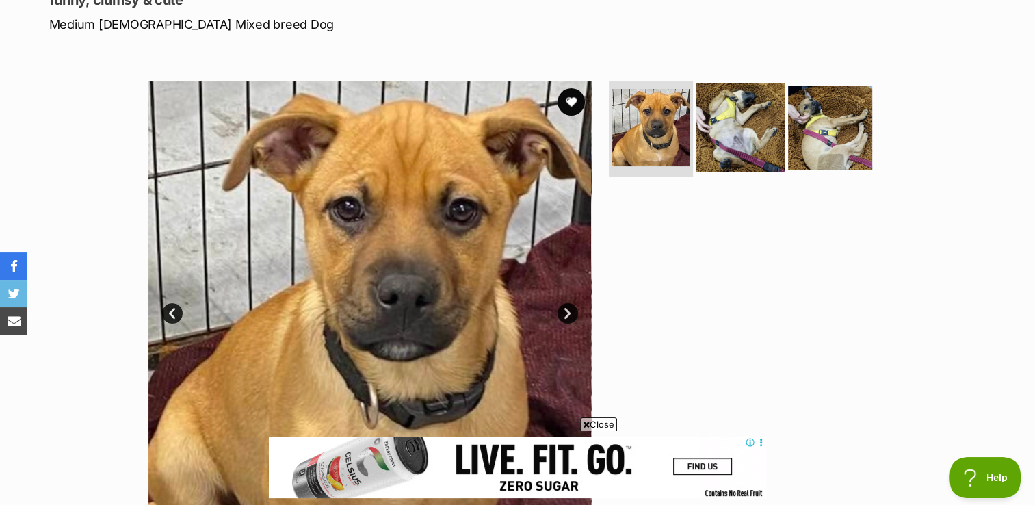
click at [737, 122] on img at bounding box center [741, 127] width 88 height 88
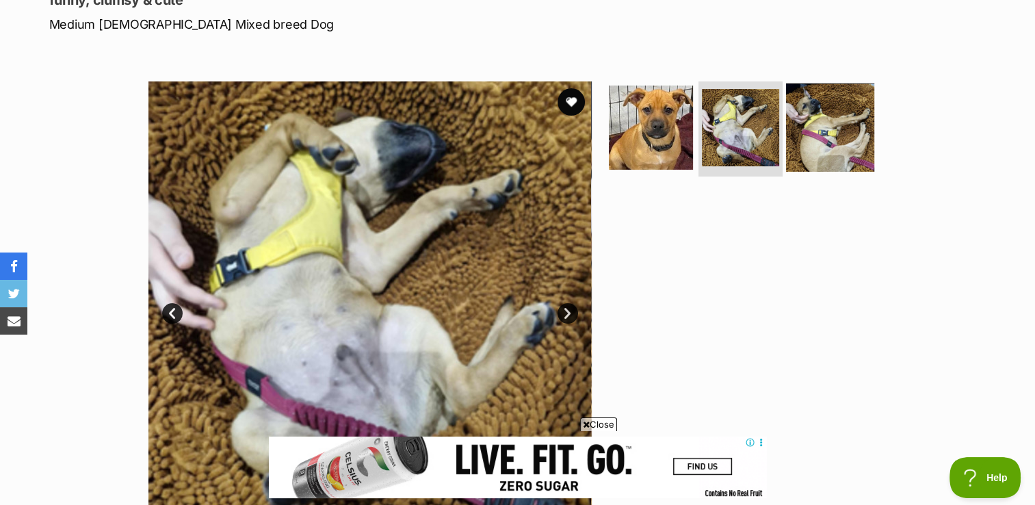
click at [823, 103] on img at bounding box center [830, 127] width 88 height 88
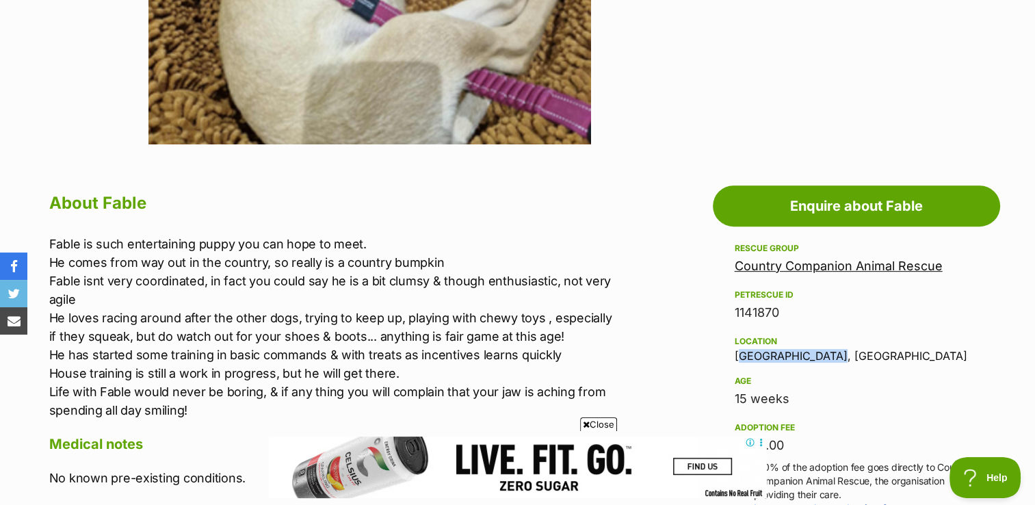
scroll to position [0, 0]
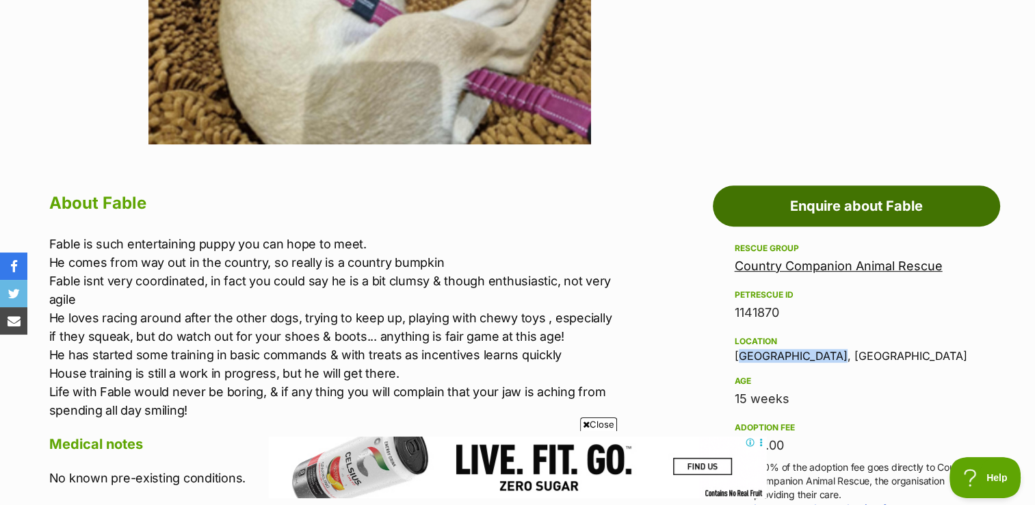
click at [853, 196] on link "Enquire about Fable" at bounding box center [856, 205] width 287 height 41
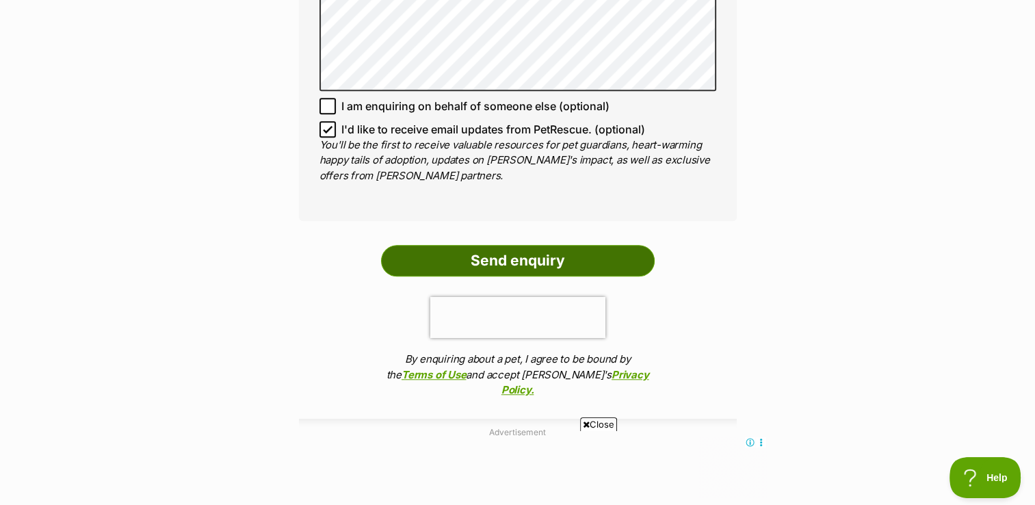
click at [501, 263] on input "Send enquiry" at bounding box center [518, 260] width 274 height 31
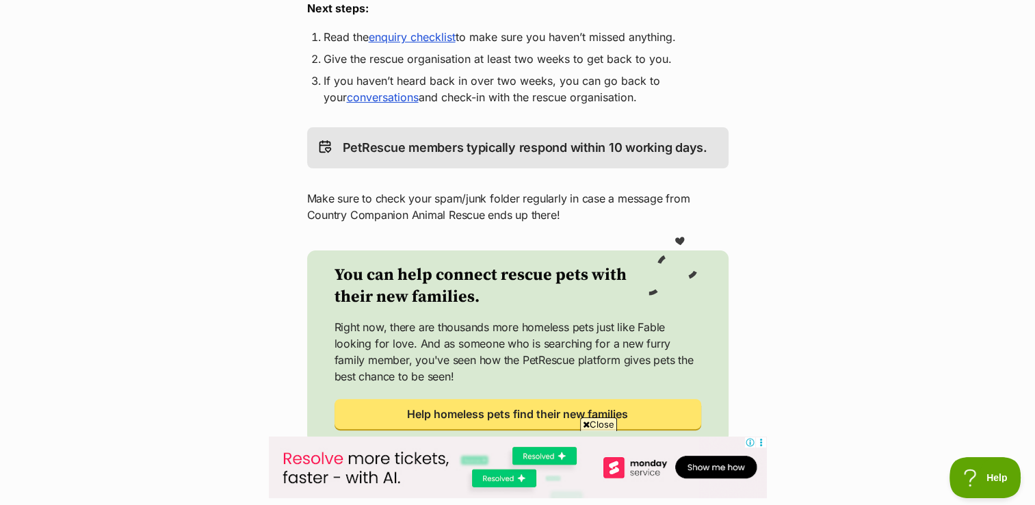
scroll to position [167, 0]
